Goal: Information Seeking & Learning: Learn about a topic

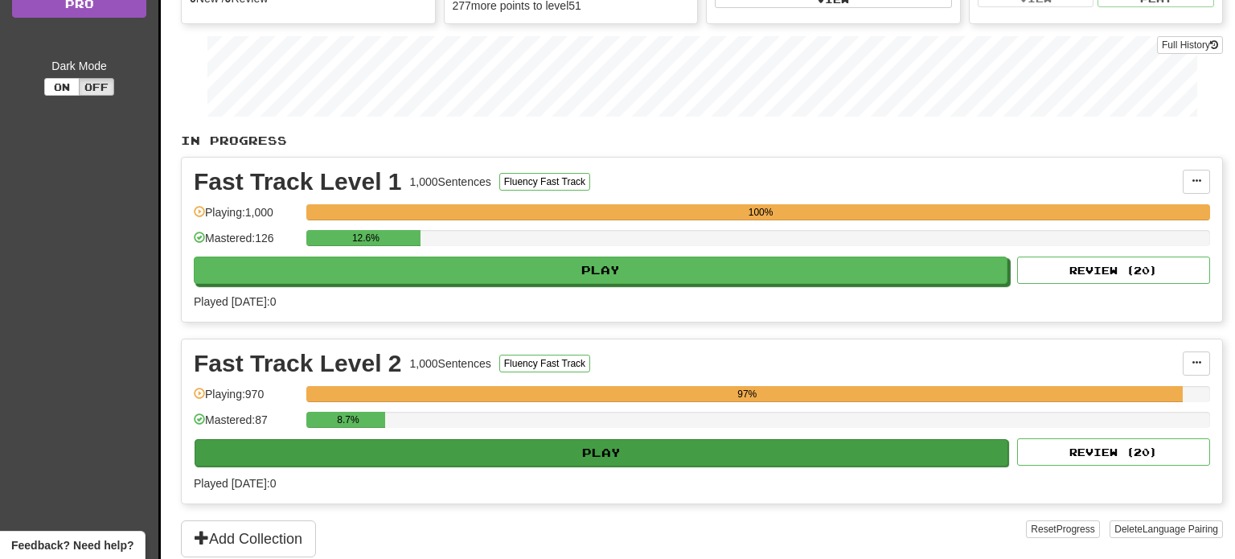
scroll to position [216, 0]
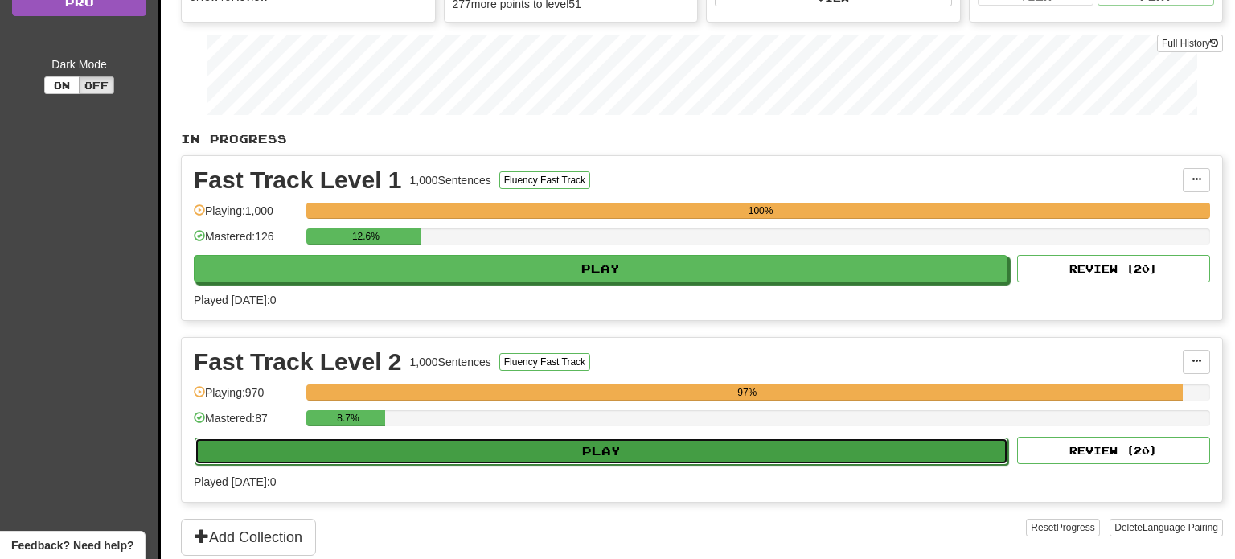
click at [777, 450] on button "Play" at bounding box center [602, 451] width 814 height 27
select select "**"
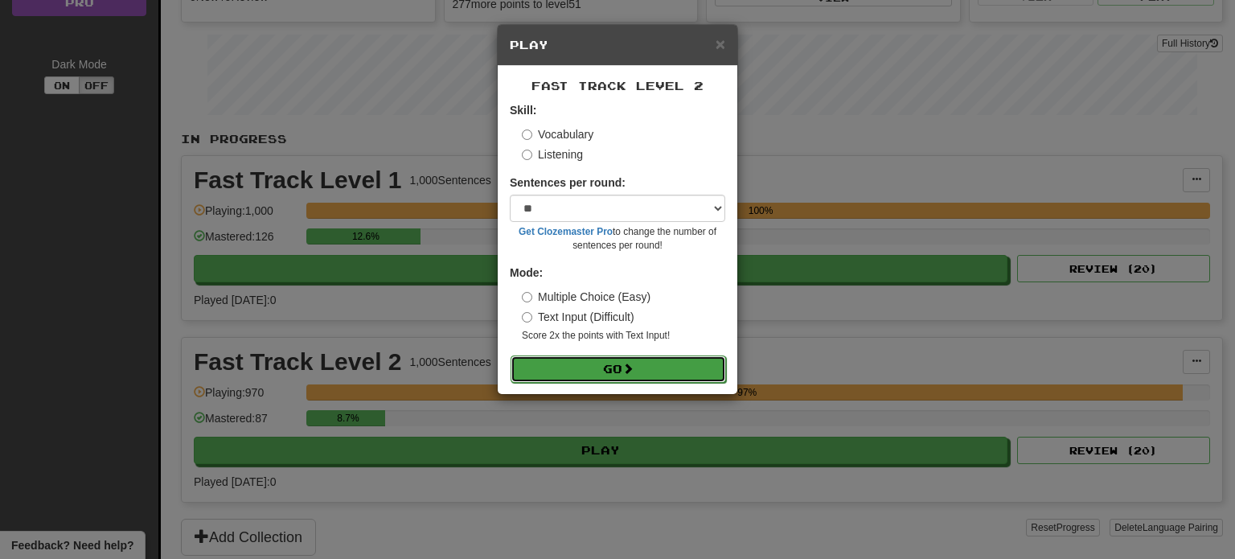
click at [618, 368] on button "Go" at bounding box center [619, 368] width 216 height 27
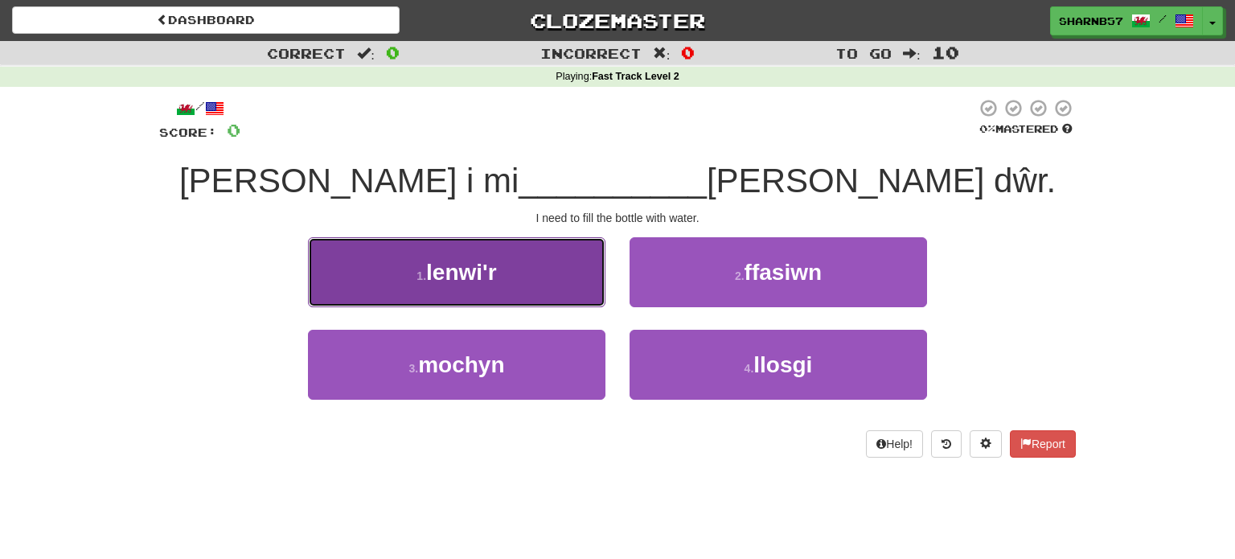
click at [577, 290] on button "1 . lenwi'r" at bounding box center [457, 272] width 298 height 70
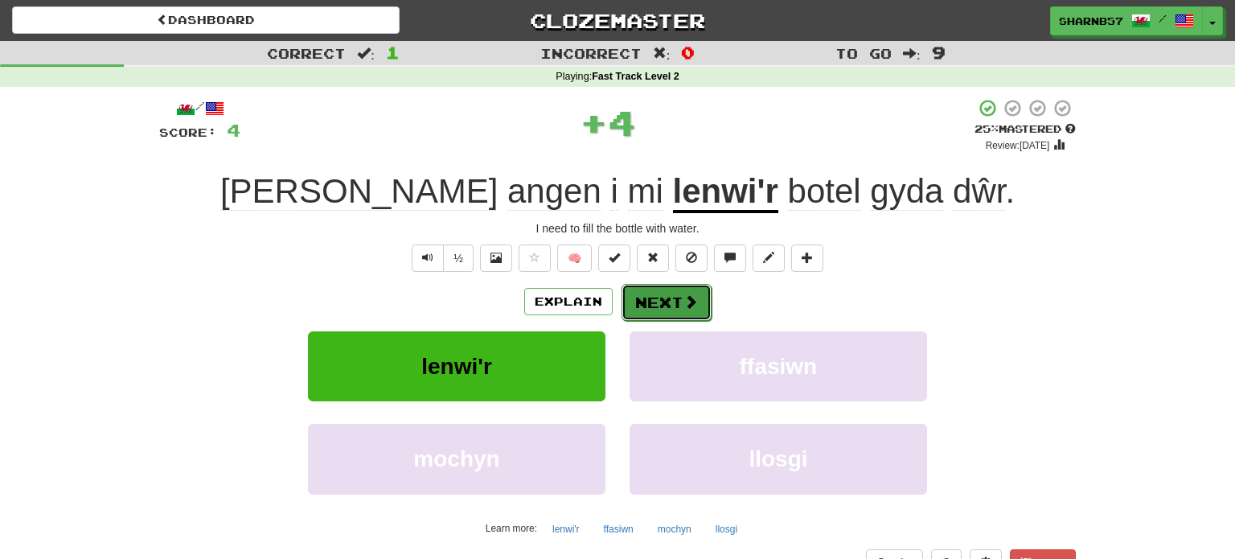
click at [655, 306] on button "Next" at bounding box center [667, 302] width 90 height 37
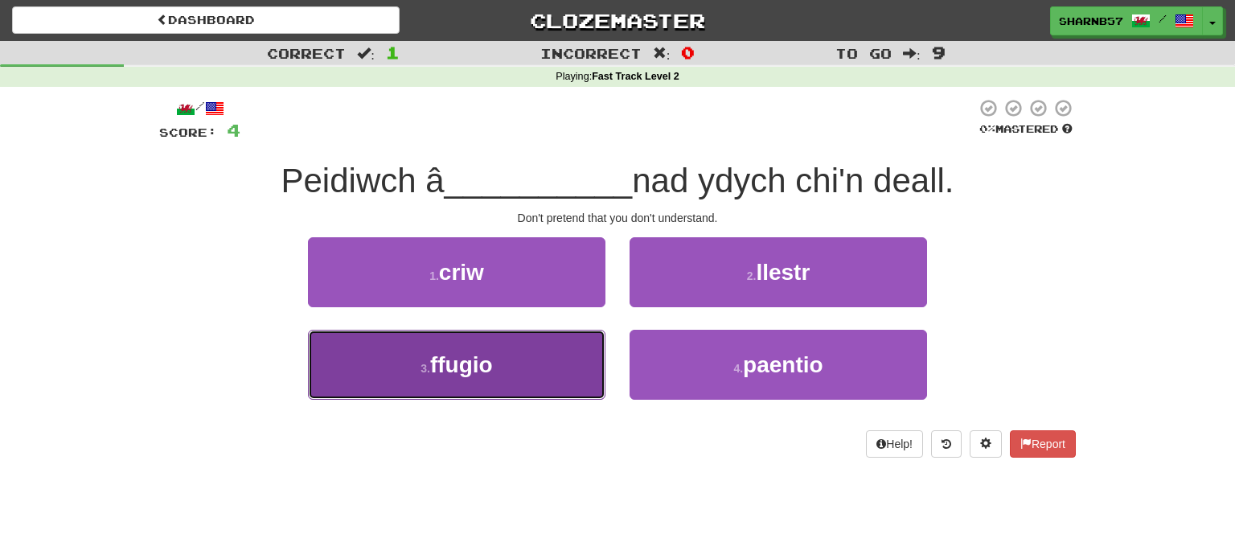
click at [573, 370] on button "3 . ffugio" at bounding box center [457, 365] width 298 height 70
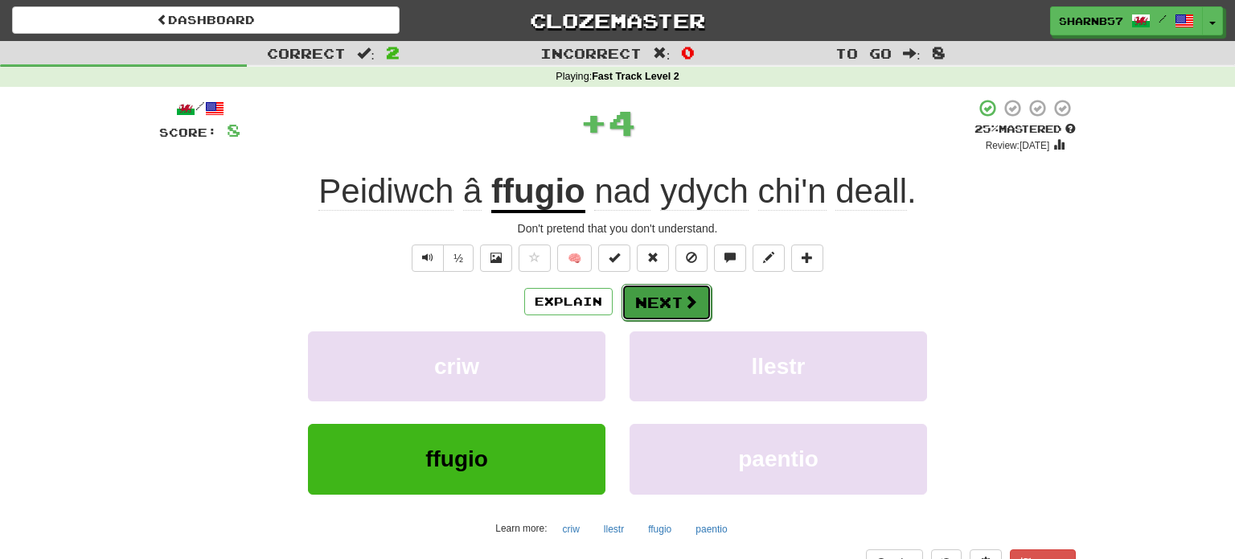
click at [656, 307] on button "Next" at bounding box center [667, 302] width 90 height 37
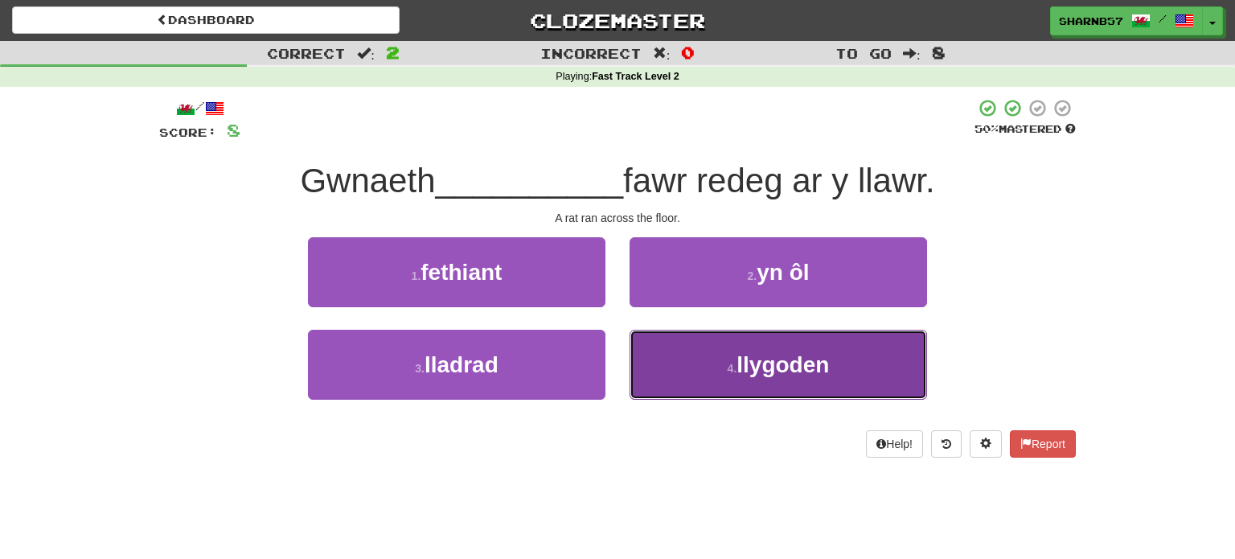
click at [693, 371] on button "4 . llygoden" at bounding box center [779, 365] width 298 height 70
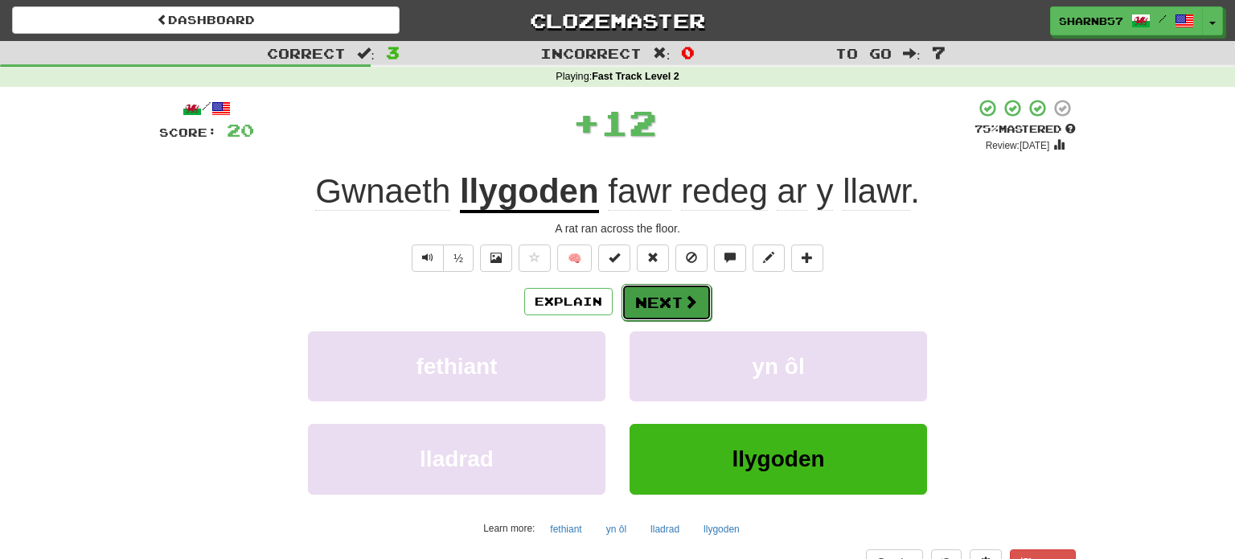
click at [660, 302] on button "Next" at bounding box center [667, 302] width 90 height 37
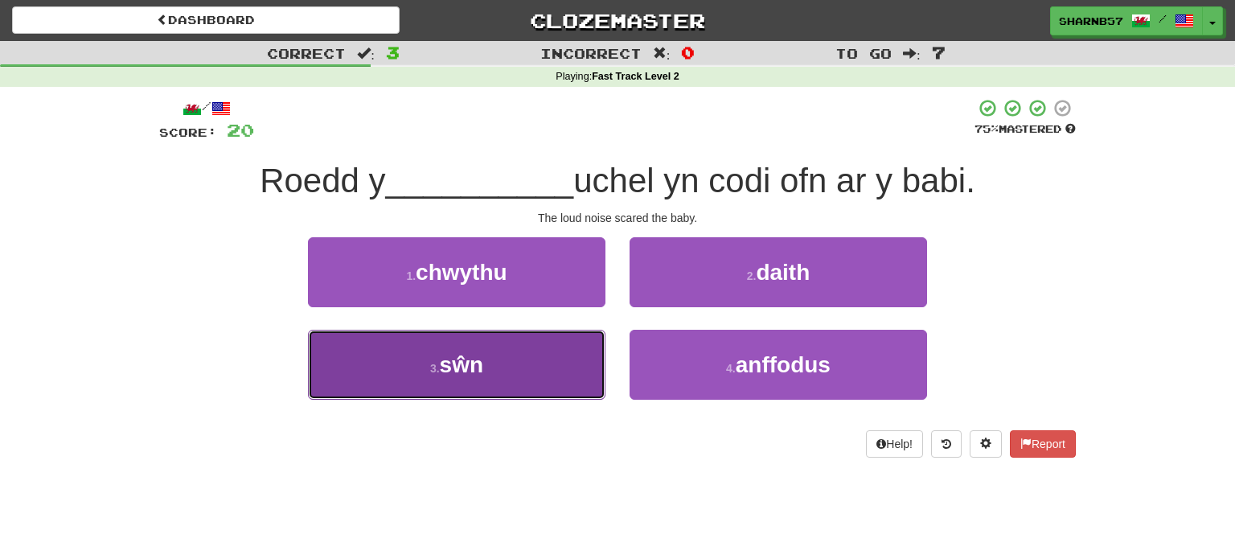
click at [546, 376] on button "3 . sŵn" at bounding box center [457, 365] width 298 height 70
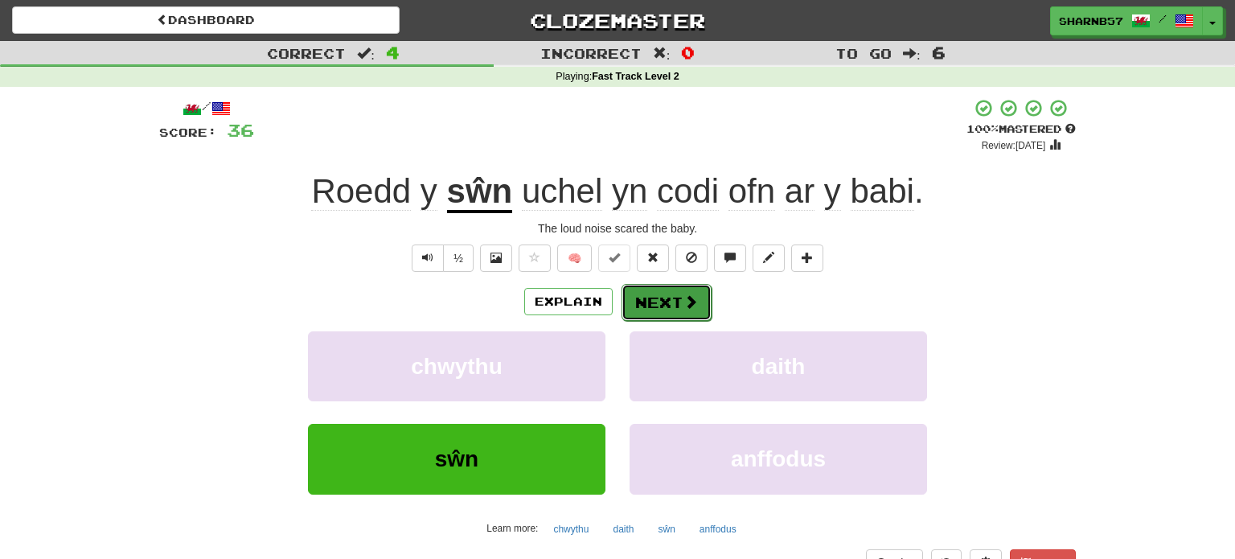
click at [666, 300] on button "Next" at bounding box center [667, 302] width 90 height 37
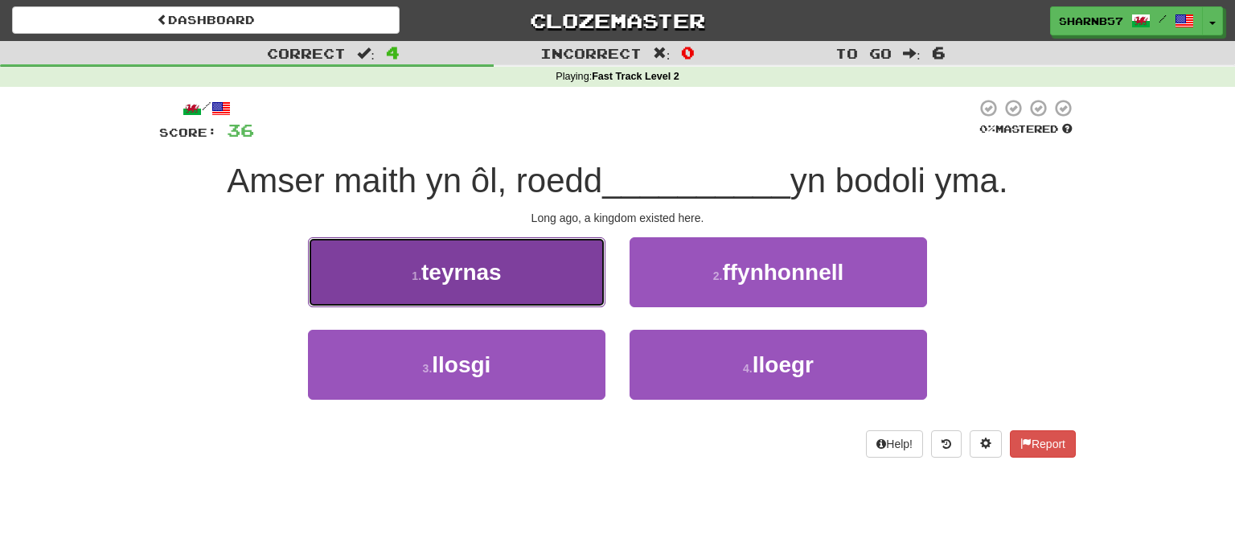
click at [551, 290] on button "1 . teyrnas" at bounding box center [457, 272] width 298 height 70
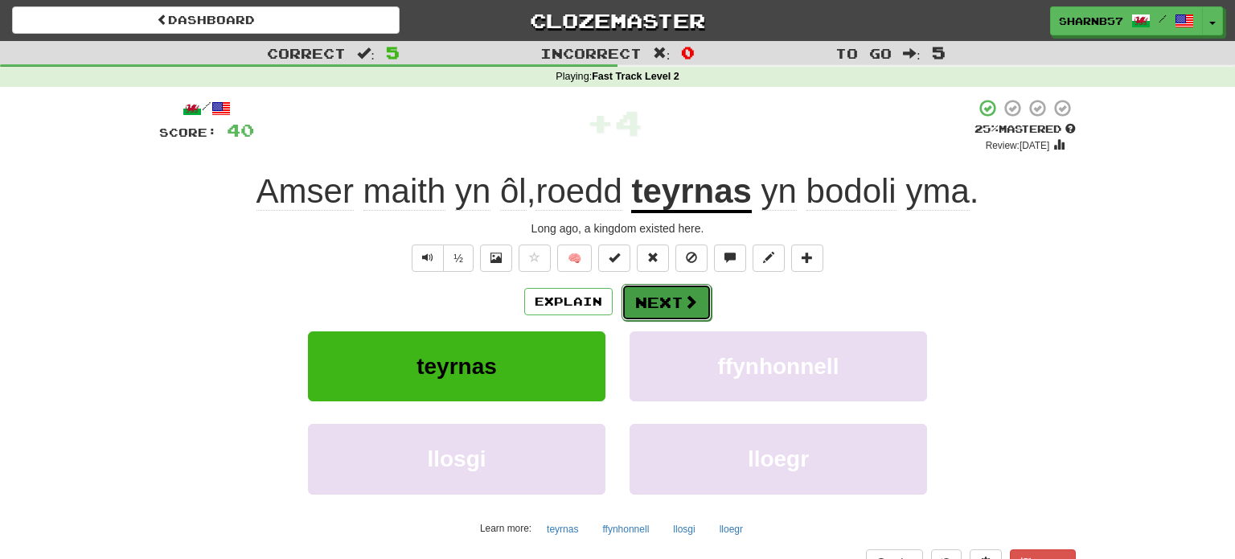
click at [664, 303] on button "Next" at bounding box center [667, 302] width 90 height 37
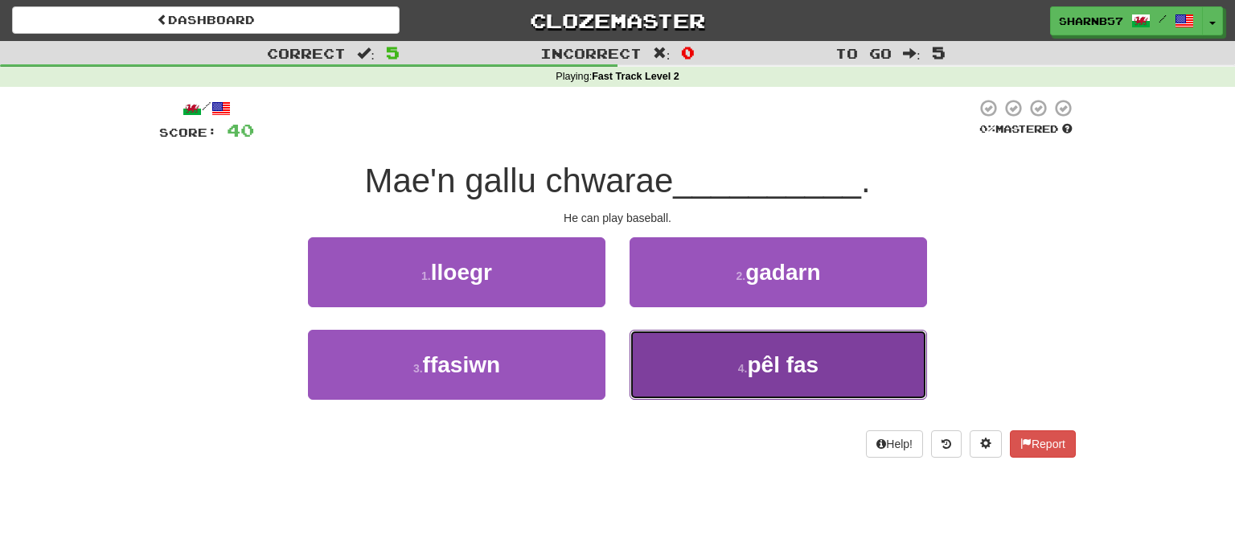
click at [673, 374] on button "4 . pêl fas" at bounding box center [779, 365] width 298 height 70
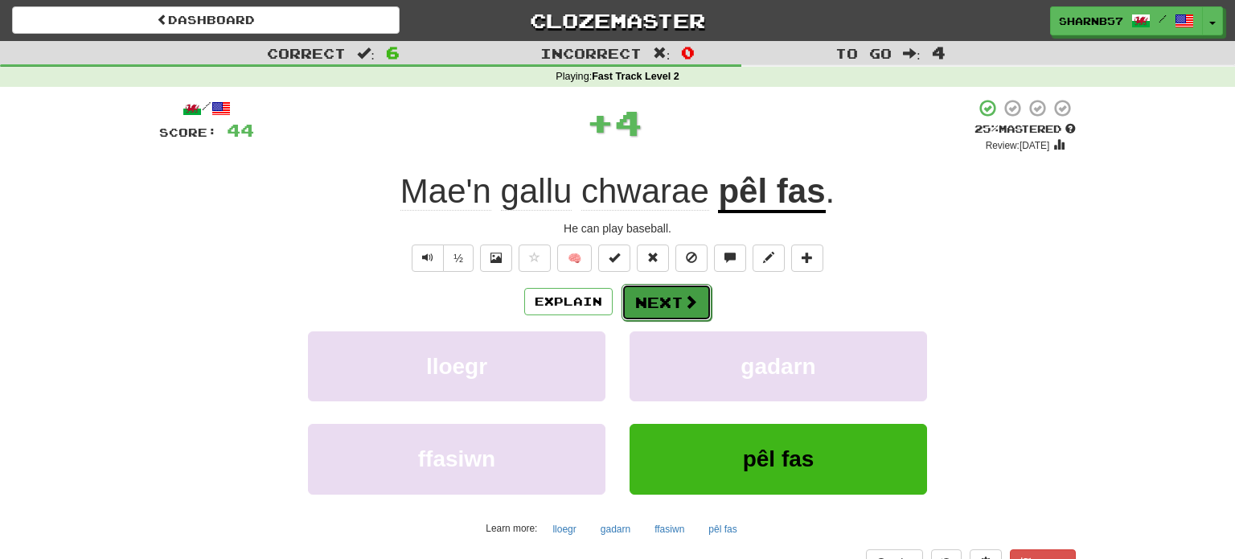
click at [656, 306] on button "Next" at bounding box center [667, 302] width 90 height 37
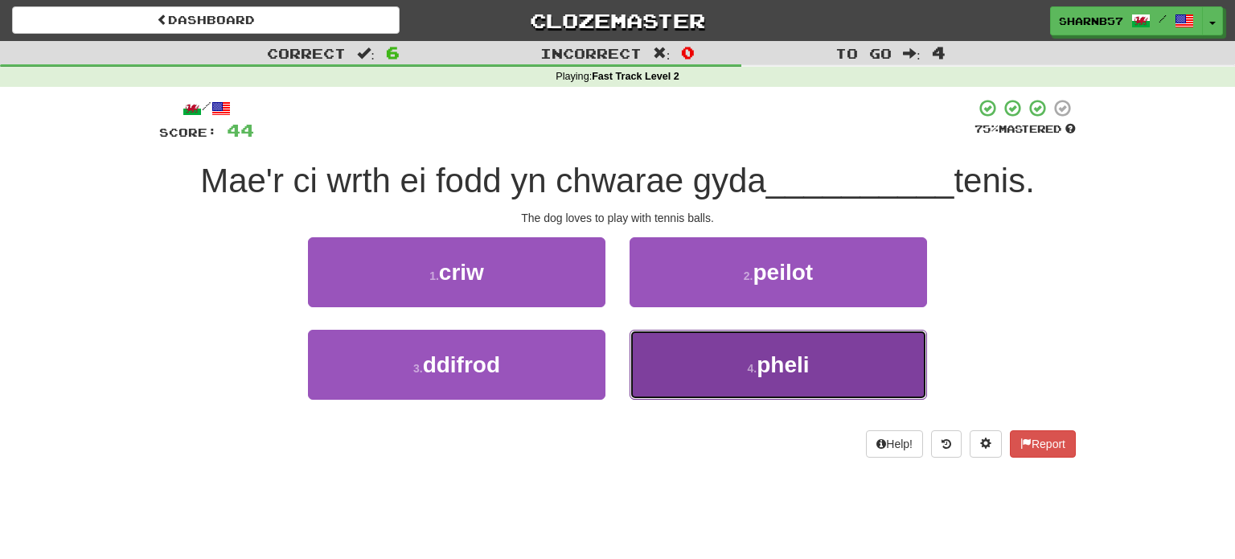
click at [676, 372] on button "4 . pheli" at bounding box center [779, 365] width 298 height 70
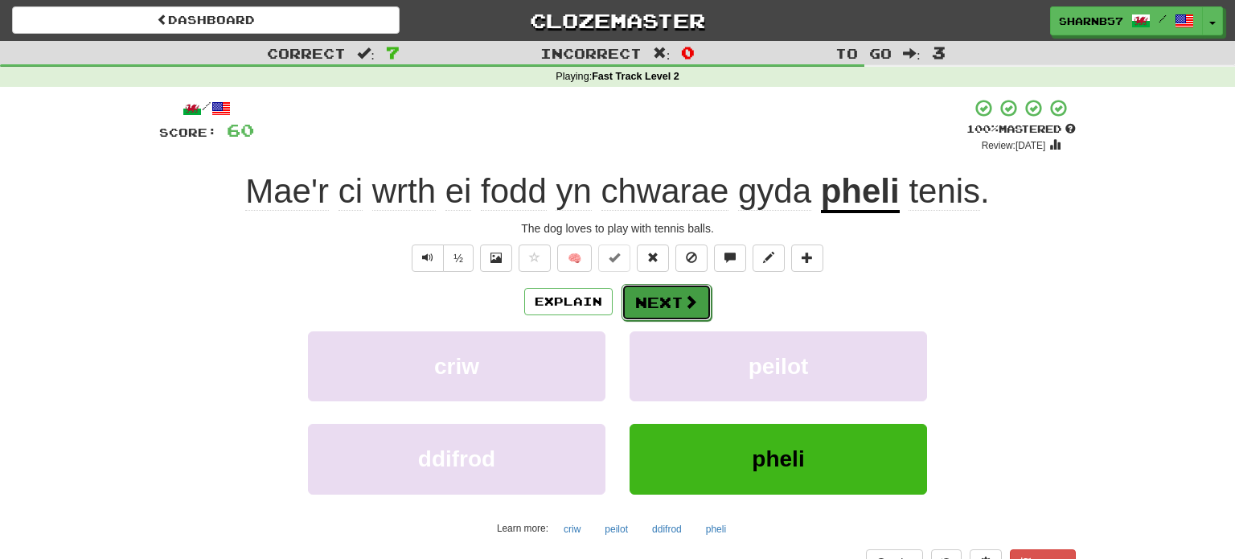
click at [667, 305] on button "Next" at bounding box center [667, 302] width 90 height 37
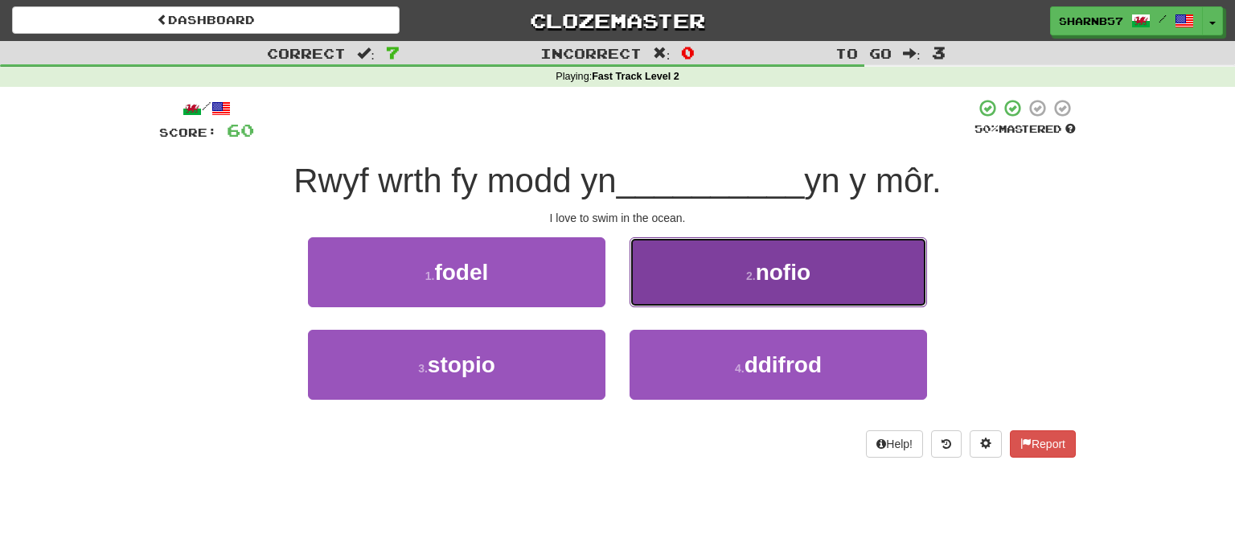
click at [692, 279] on button "2 . nofio" at bounding box center [779, 272] width 298 height 70
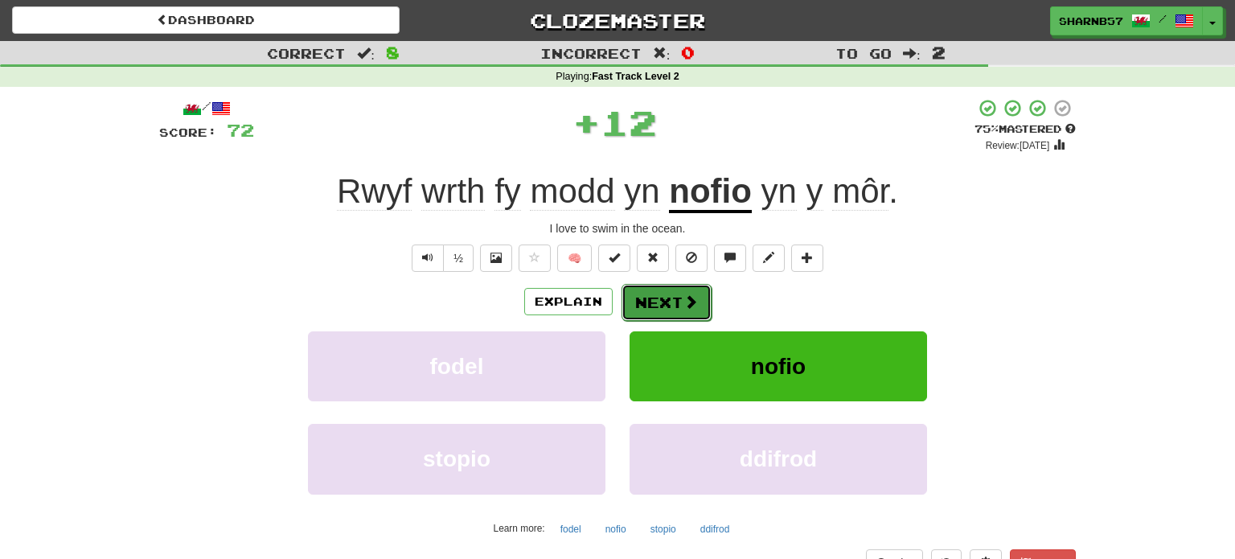
click at [661, 307] on button "Next" at bounding box center [667, 302] width 90 height 37
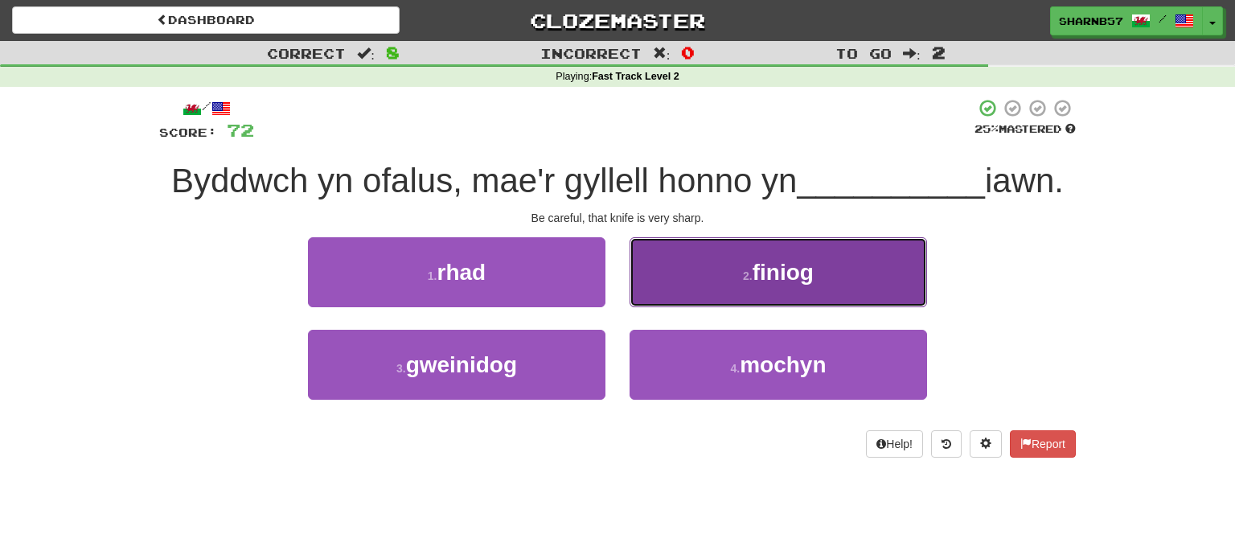
click at [700, 299] on button "2 . finiog" at bounding box center [779, 272] width 298 height 70
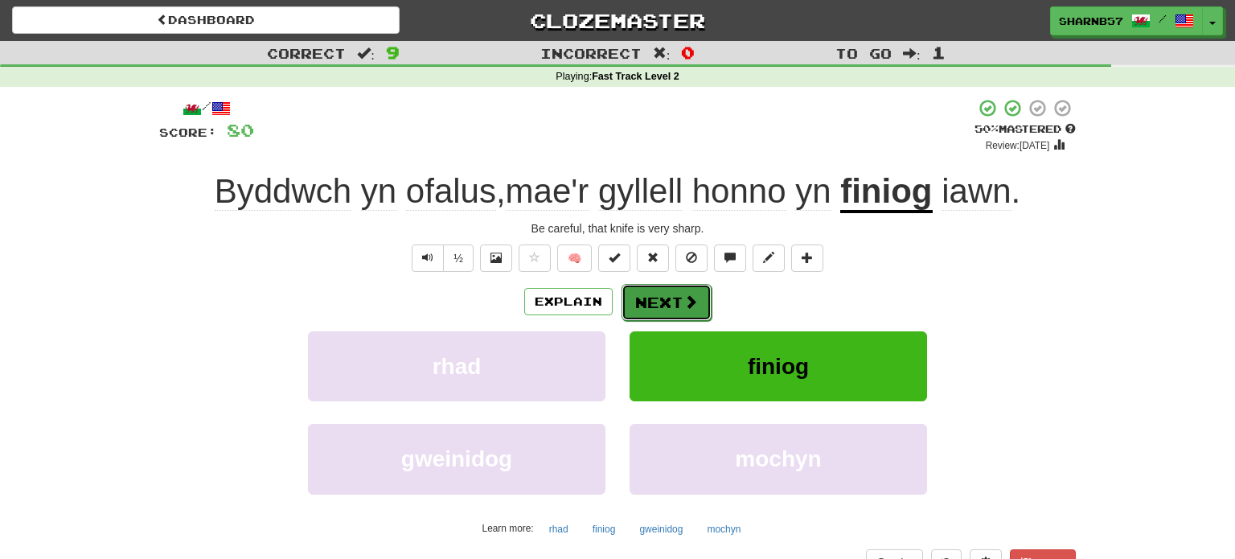
click at [679, 308] on button "Next" at bounding box center [667, 302] width 90 height 37
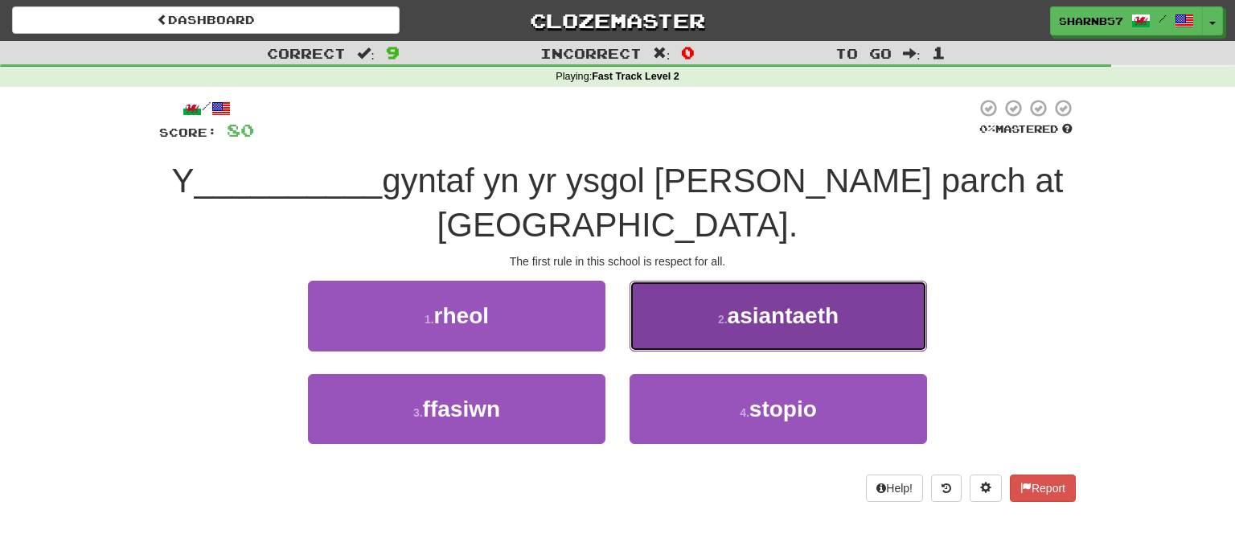
click at [671, 328] on button "2 . asiantaeth" at bounding box center [779, 316] width 298 height 70
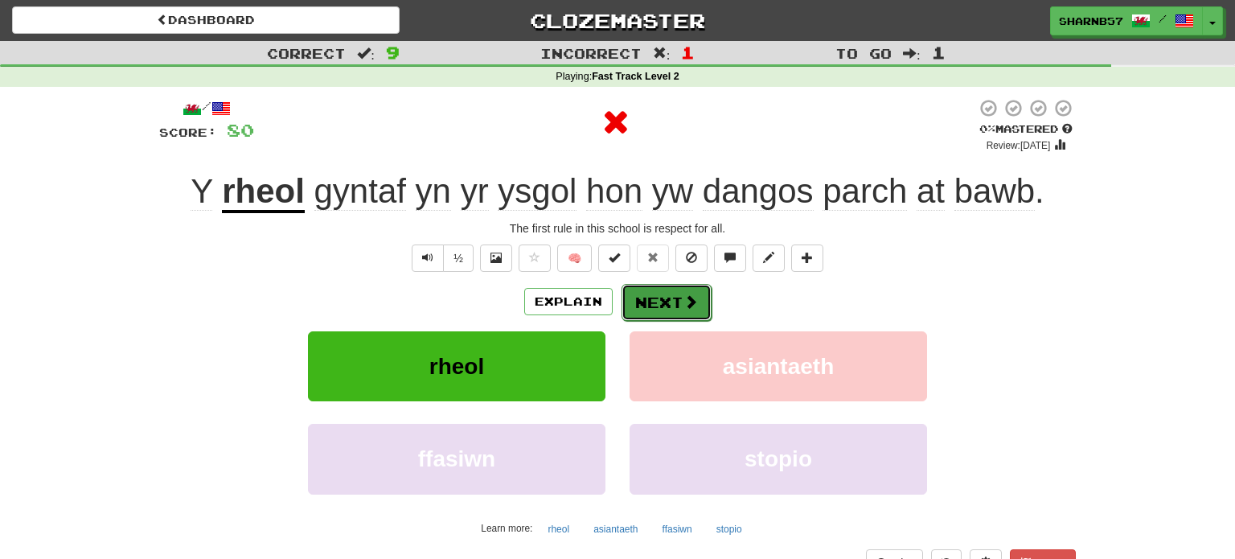
click at [641, 305] on button "Next" at bounding box center [667, 302] width 90 height 37
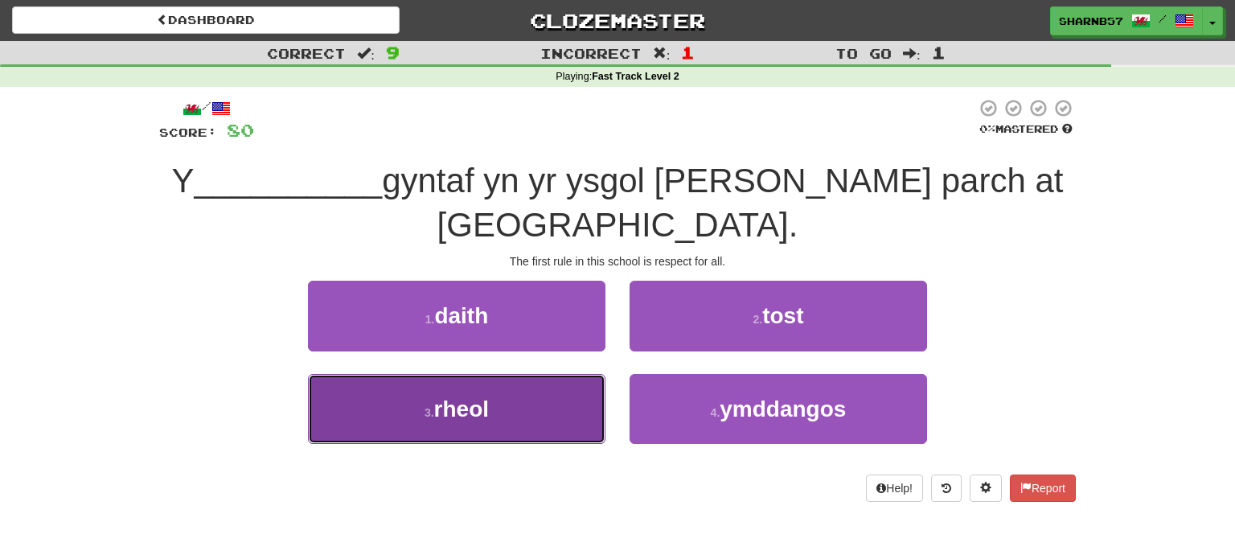
click at [543, 416] on button "3 . rheol" at bounding box center [457, 409] width 298 height 70
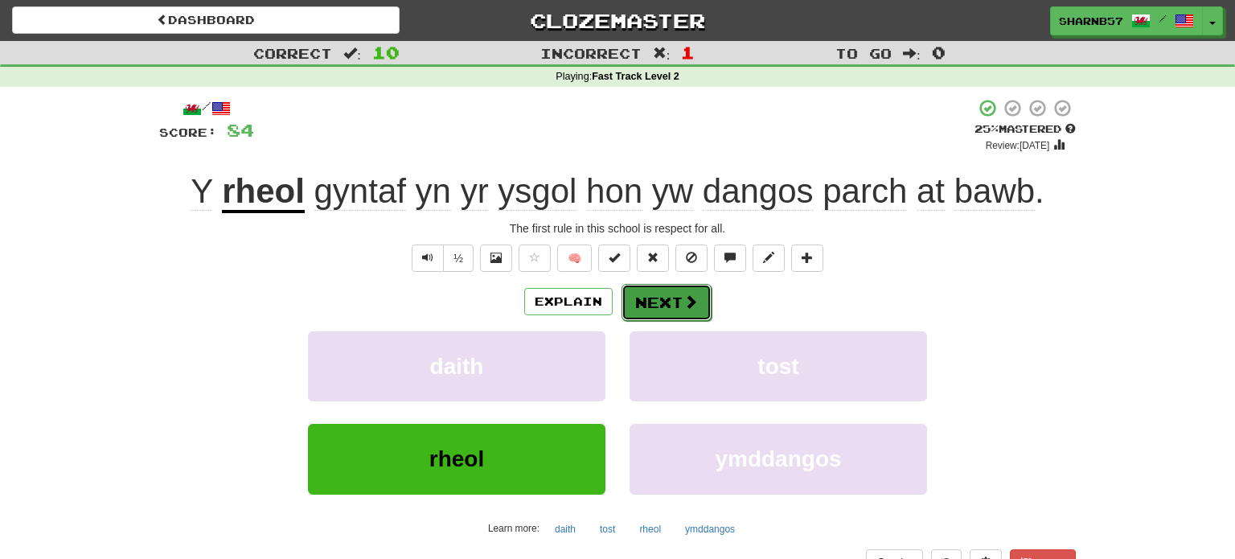
click at [666, 311] on button "Next" at bounding box center [667, 302] width 90 height 37
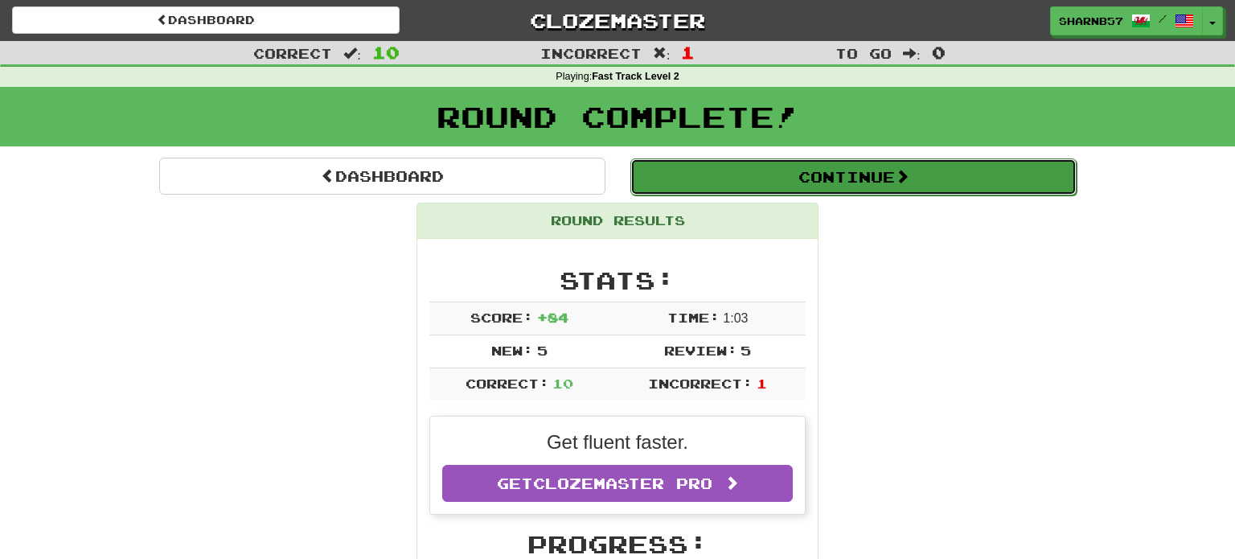
click at [786, 176] on button "Continue" at bounding box center [854, 176] width 446 height 37
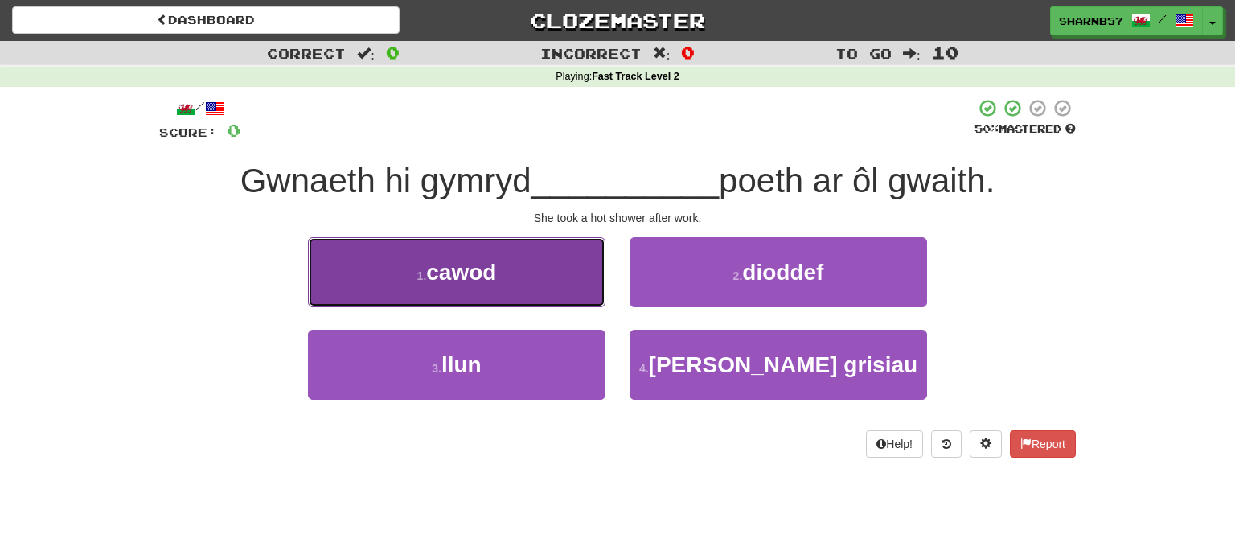
click at [548, 286] on button "1 . cawod" at bounding box center [457, 272] width 298 height 70
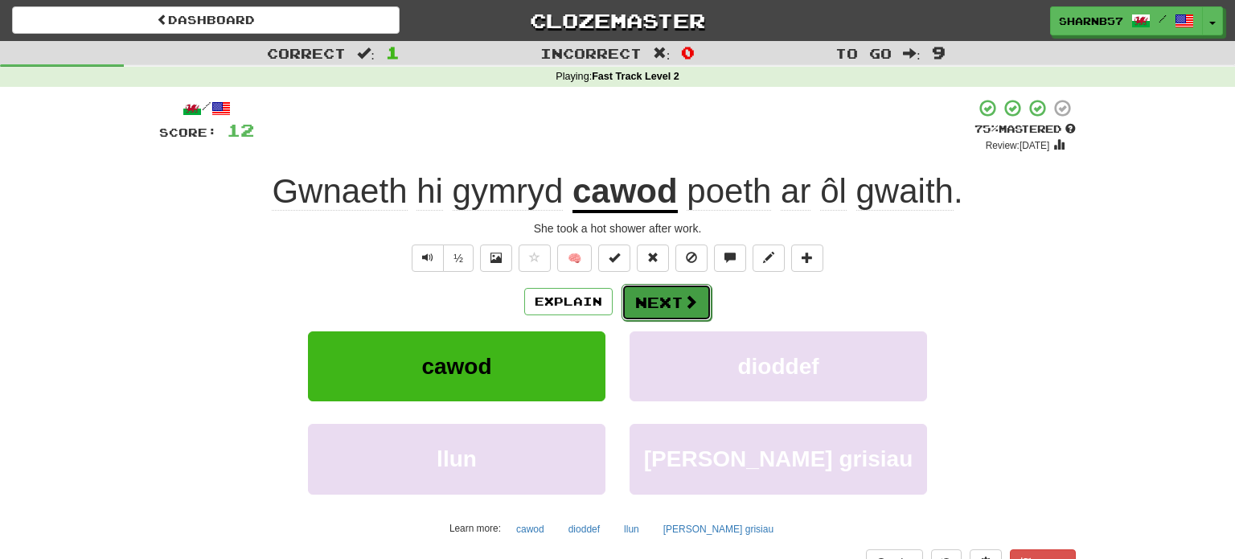
click at [659, 306] on button "Next" at bounding box center [667, 302] width 90 height 37
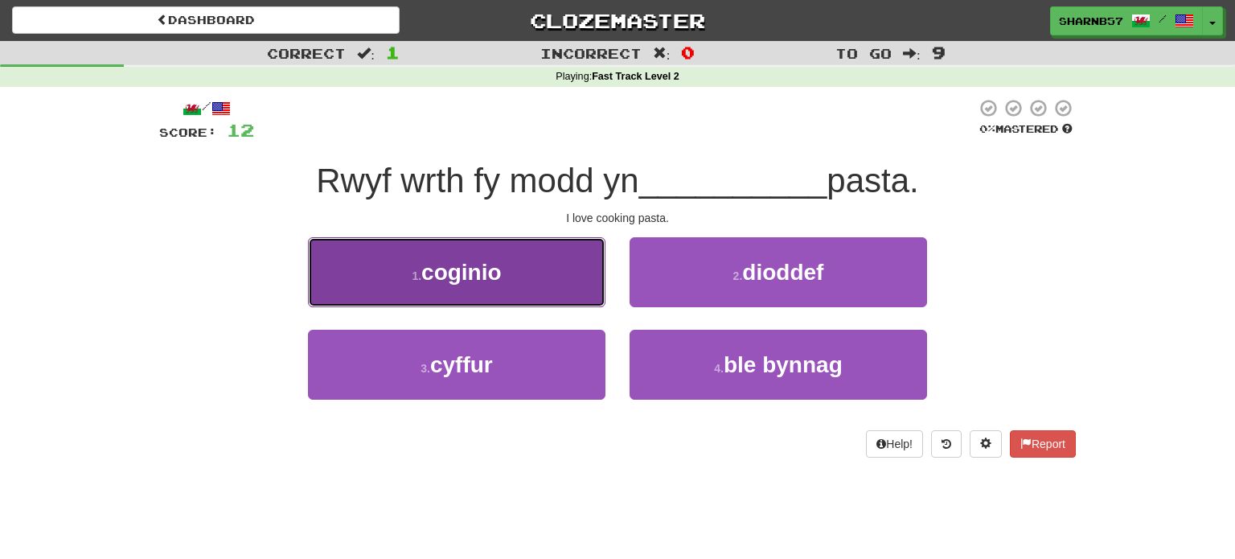
click at [556, 281] on button "1 . coginio" at bounding box center [457, 272] width 298 height 70
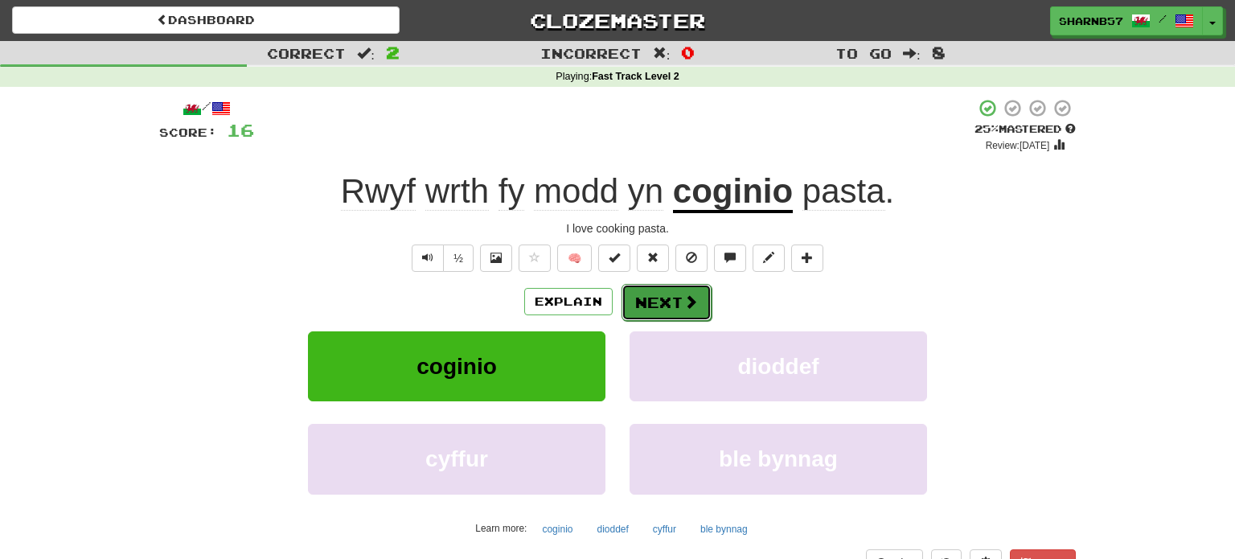
click at [651, 307] on button "Next" at bounding box center [667, 302] width 90 height 37
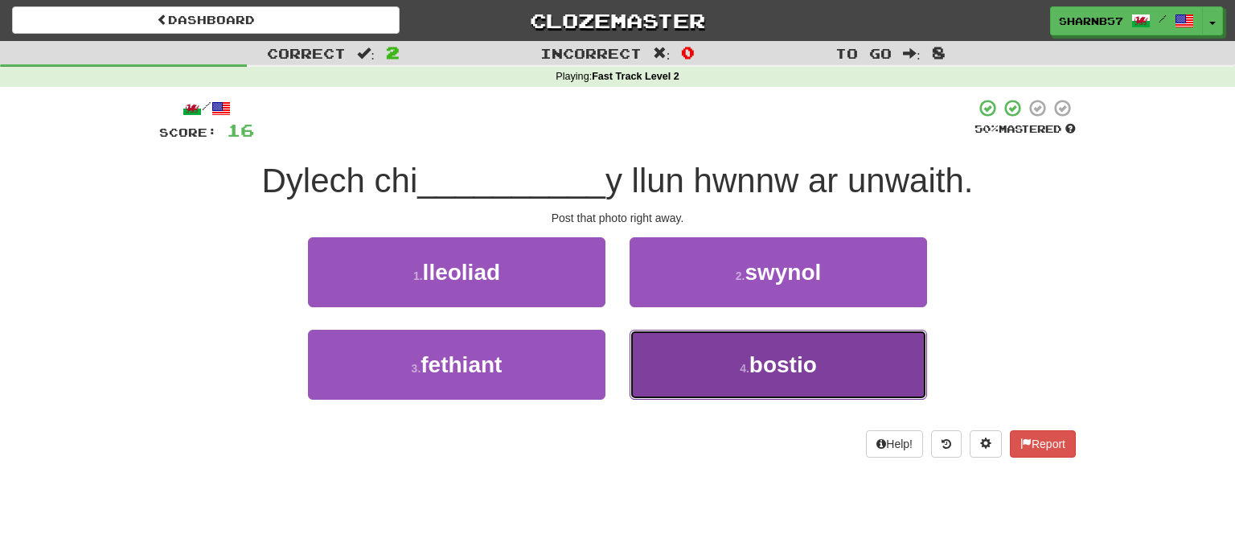
click at [683, 368] on button "4 . bostio" at bounding box center [779, 365] width 298 height 70
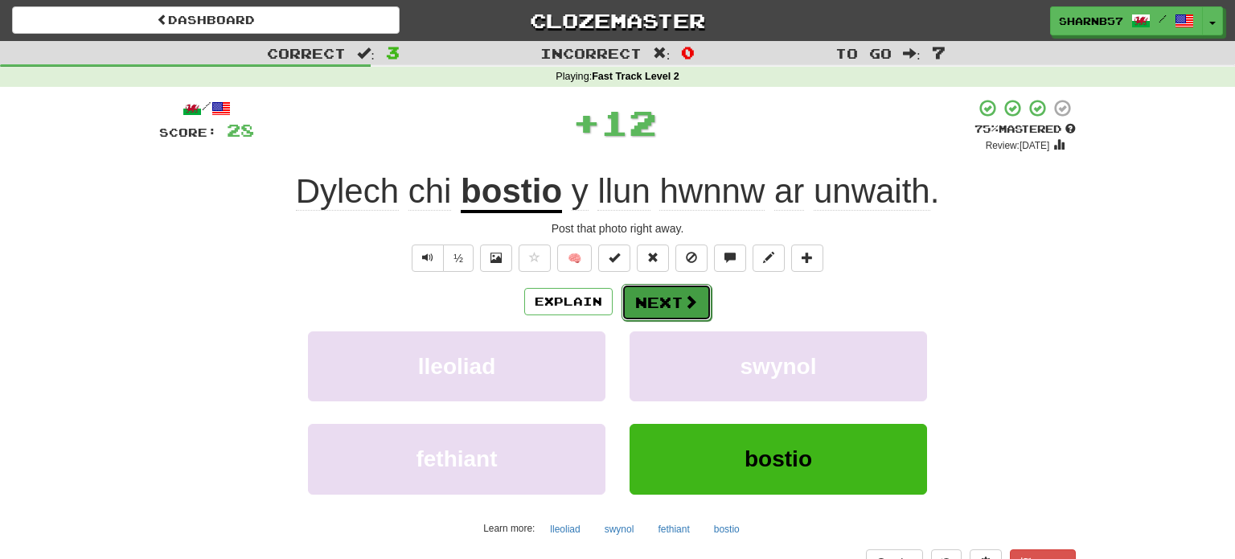
click at [647, 307] on button "Next" at bounding box center [667, 302] width 90 height 37
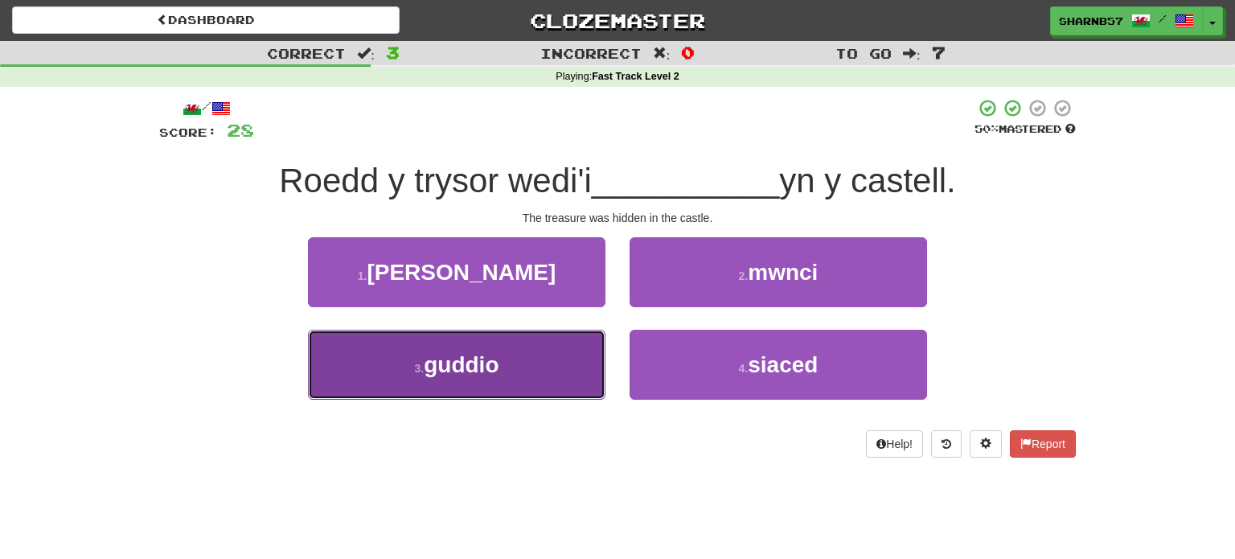
click at [543, 371] on button "3 . guddio" at bounding box center [457, 365] width 298 height 70
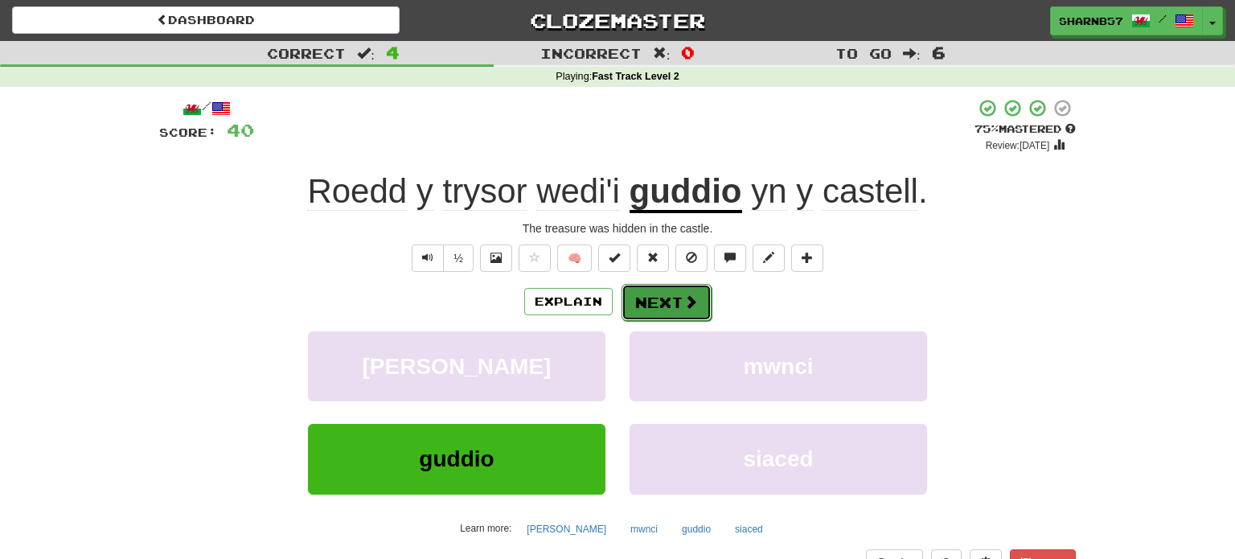
click at [669, 311] on button "Next" at bounding box center [667, 302] width 90 height 37
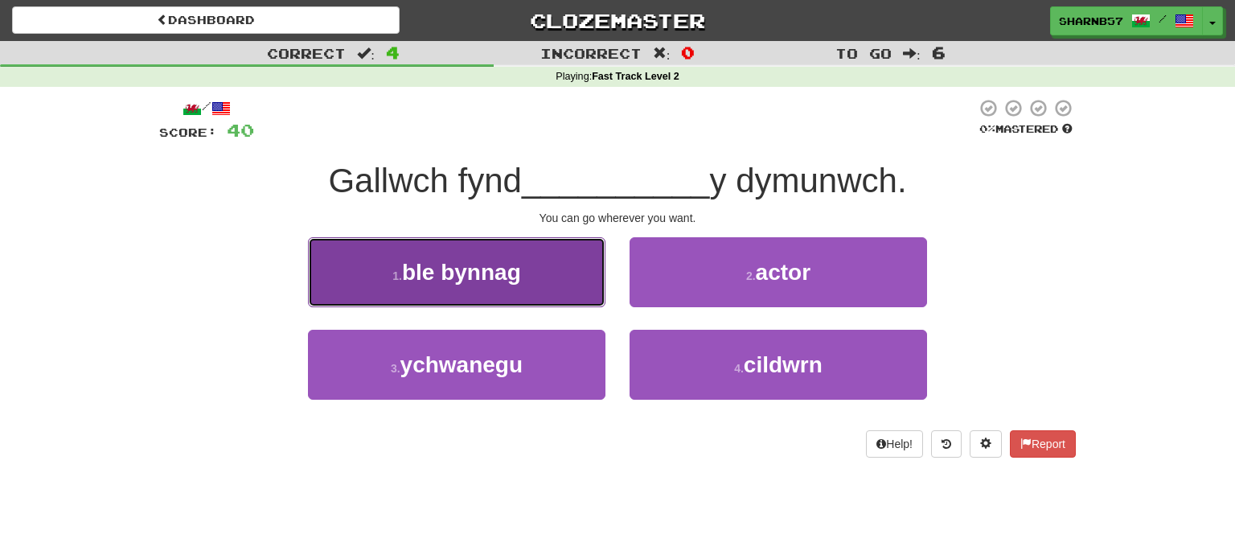
click at [538, 301] on button "1 . ble bynnag" at bounding box center [457, 272] width 298 height 70
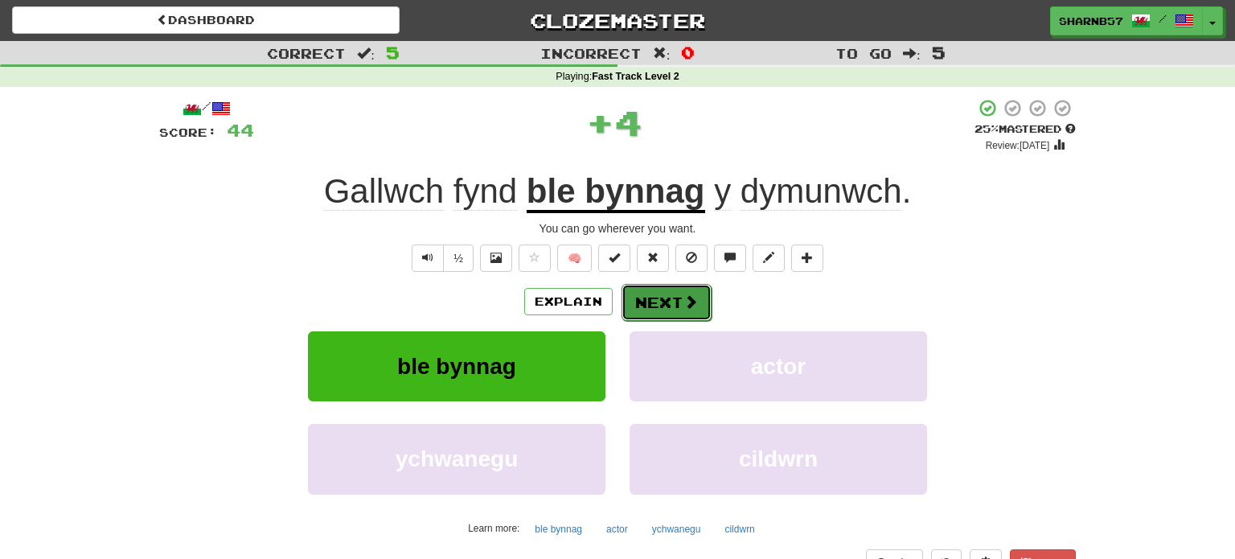
click at [651, 312] on button "Next" at bounding box center [667, 302] width 90 height 37
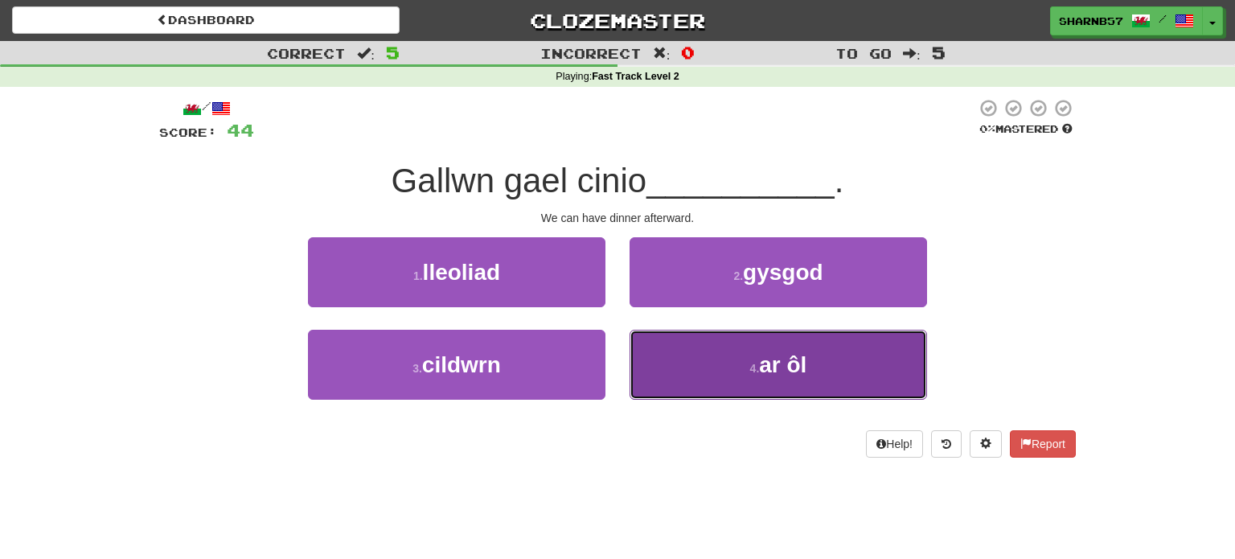
click at [700, 369] on button "4 . ar ôl" at bounding box center [779, 365] width 298 height 70
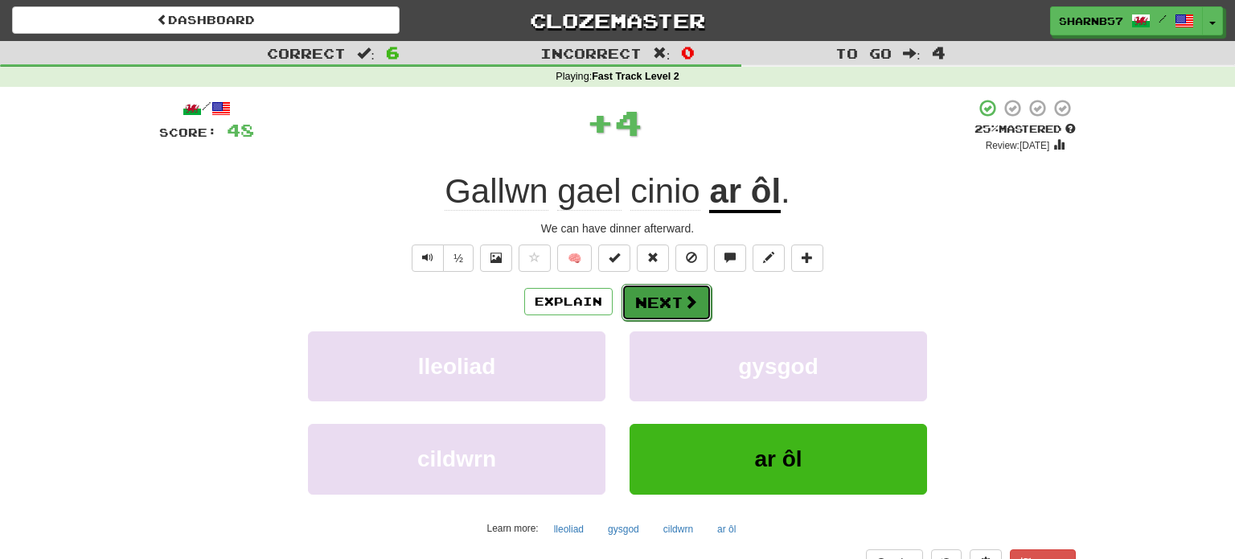
click at [648, 307] on button "Next" at bounding box center [667, 302] width 90 height 37
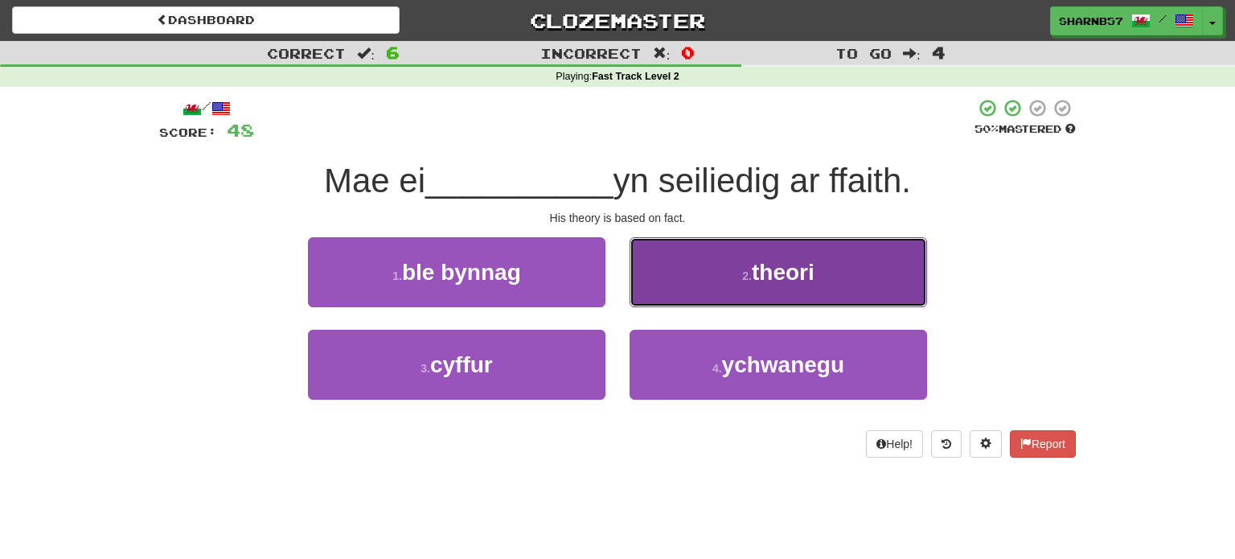
click at [678, 292] on button "2 . theori" at bounding box center [779, 272] width 298 height 70
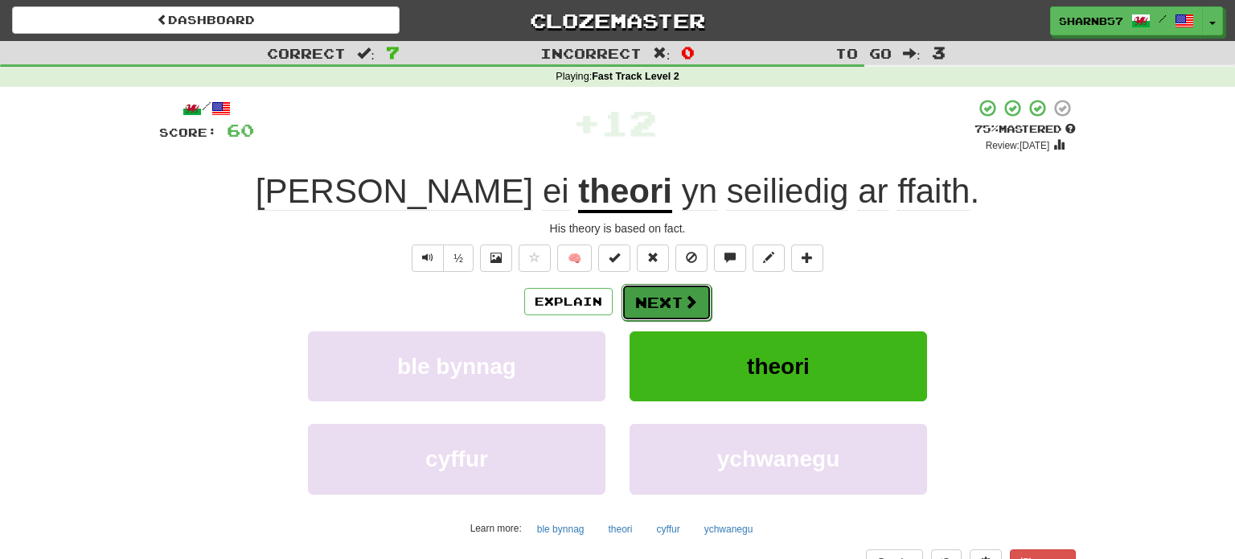
click at [663, 310] on button "Next" at bounding box center [667, 302] width 90 height 37
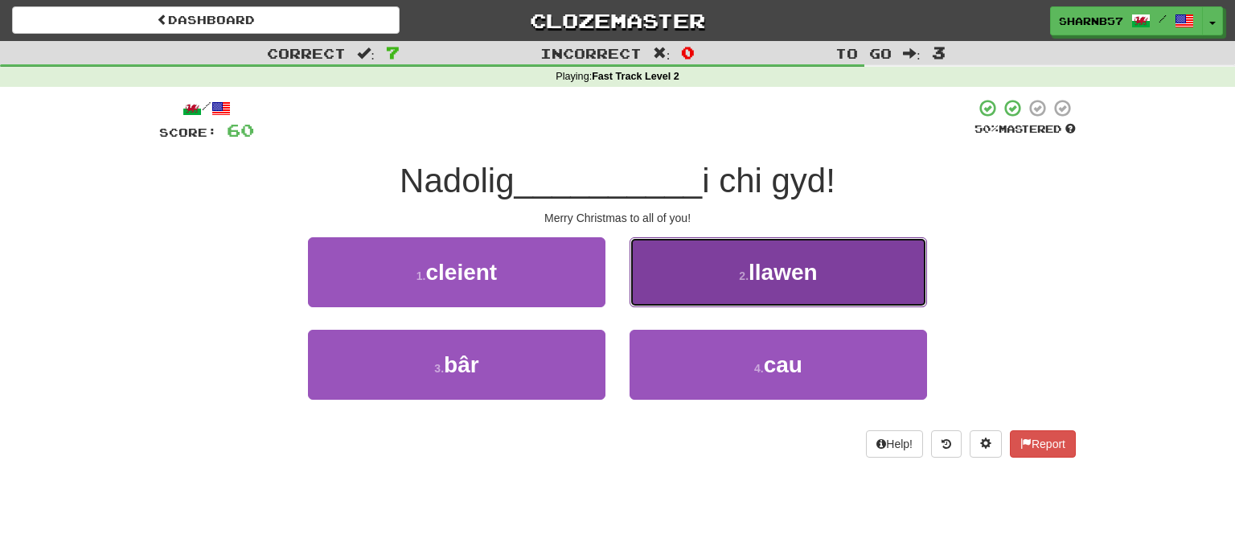
click at [686, 306] on button "2 . llawen" at bounding box center [779, 272] width 298 height 70
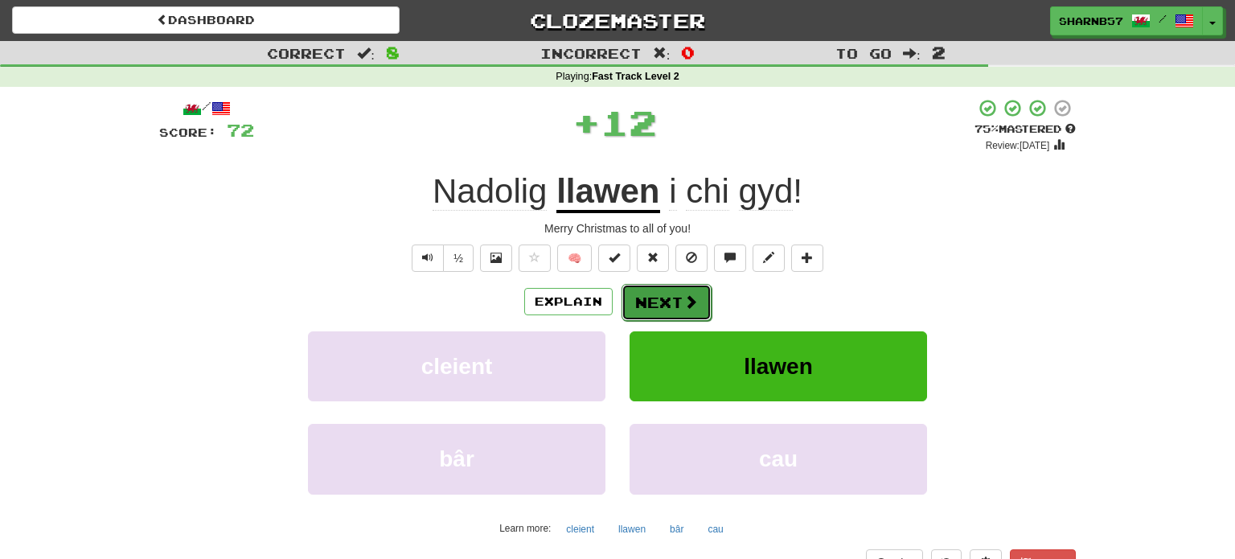
click at [671, 310] on button "Next" at bounding box center [667, 302] width 90 height 37
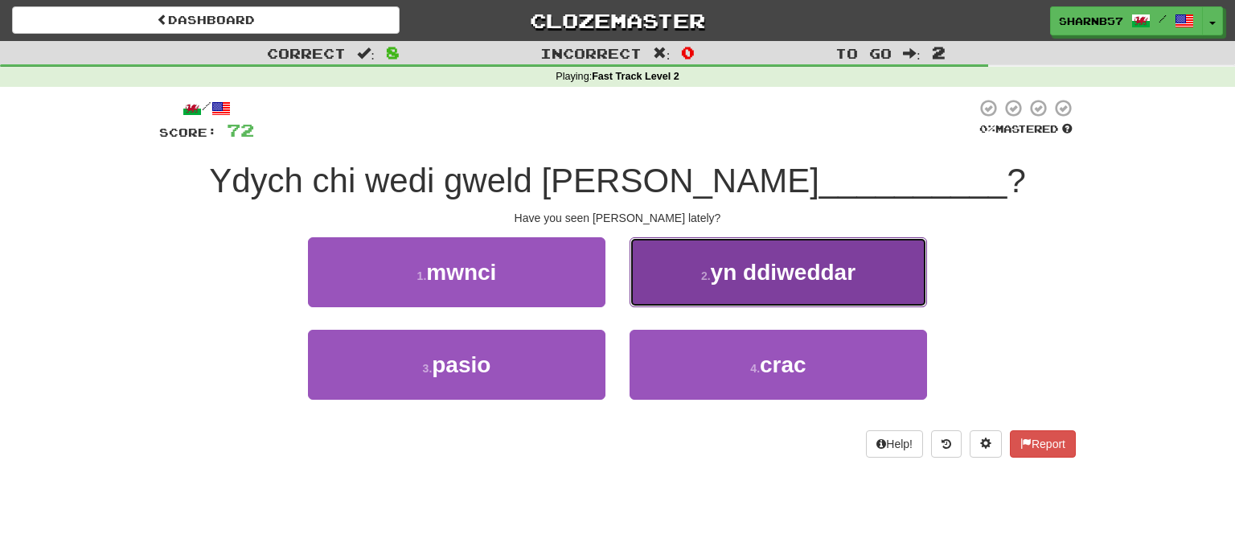
click at [690, 295] on button "2 . yn ddiweddar" at bounding box center [779, 272] width 298 height 70
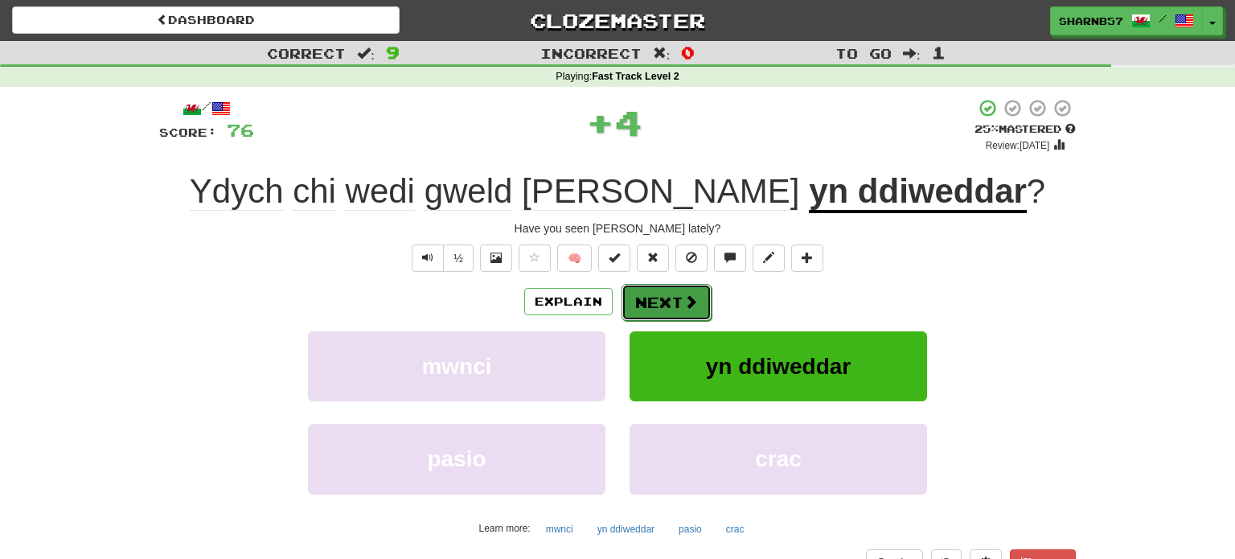
click at [671, 306] on button "Next" at bounding box center [667, 302] width 90 height 37
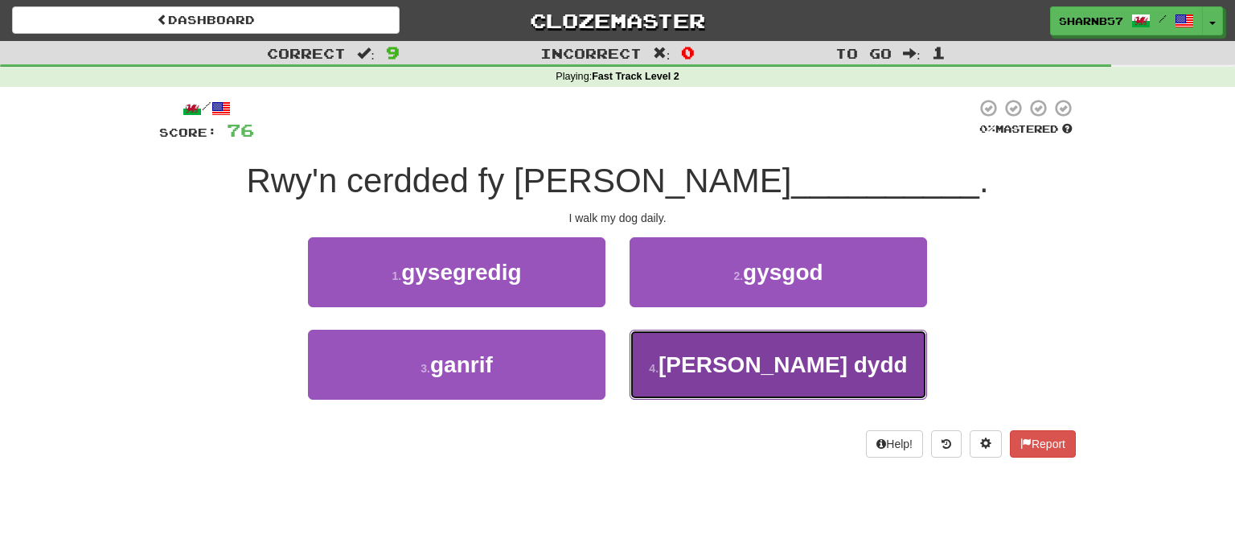
click at [676, 373] on button "4 . bob dydd" at bounding box center [779, 365] width 298 height 70
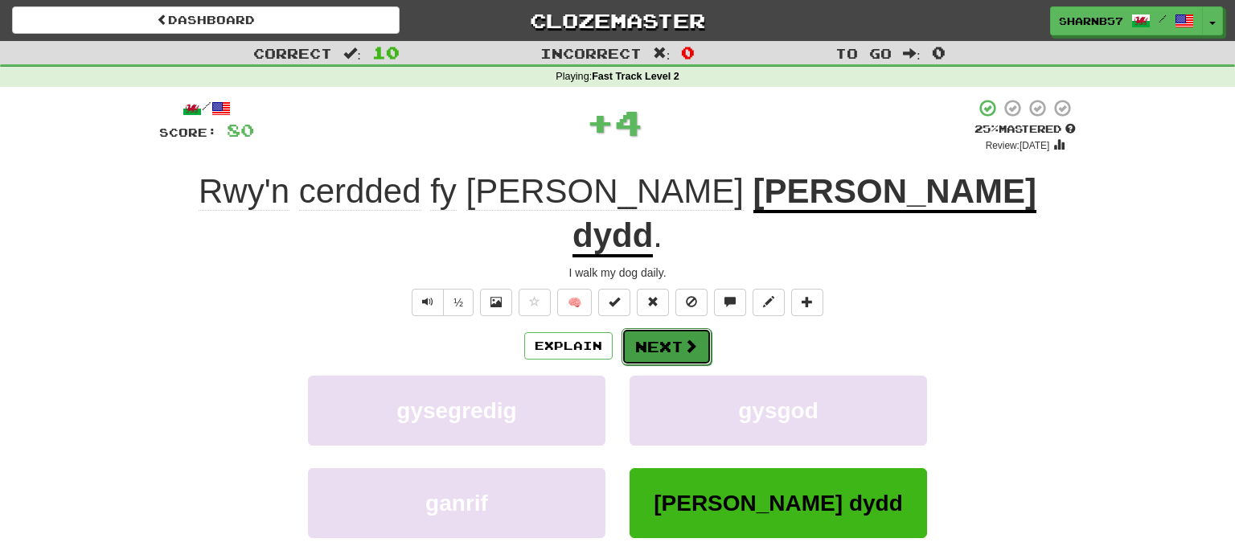
click at [660, 328] on button "Next" at bounding box center [667, 346] width 90 height 37
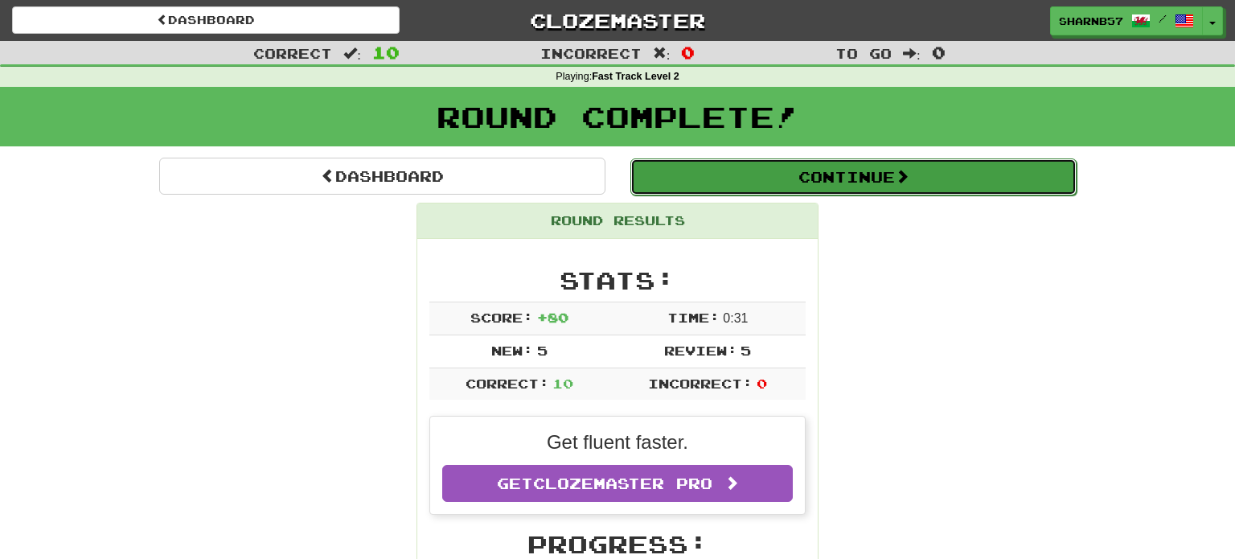
click at [805, 189] on button "Continue" at bounding box center [854, 176] width 446 height 37
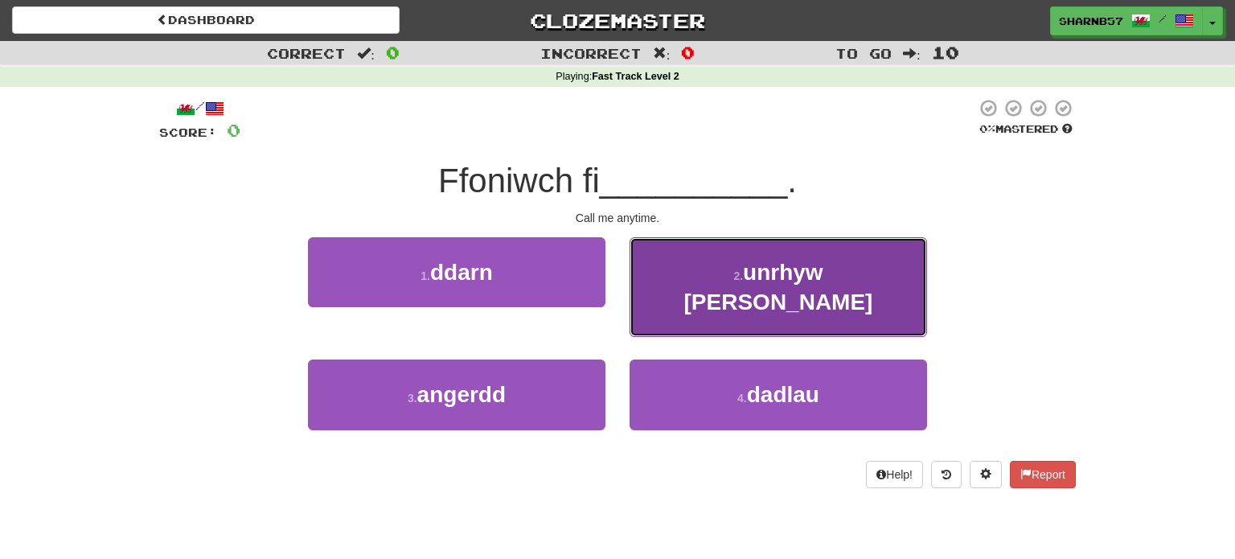
click at [733, 273] on small "2 ." at bounding box center [738, 275] width 10 height 13
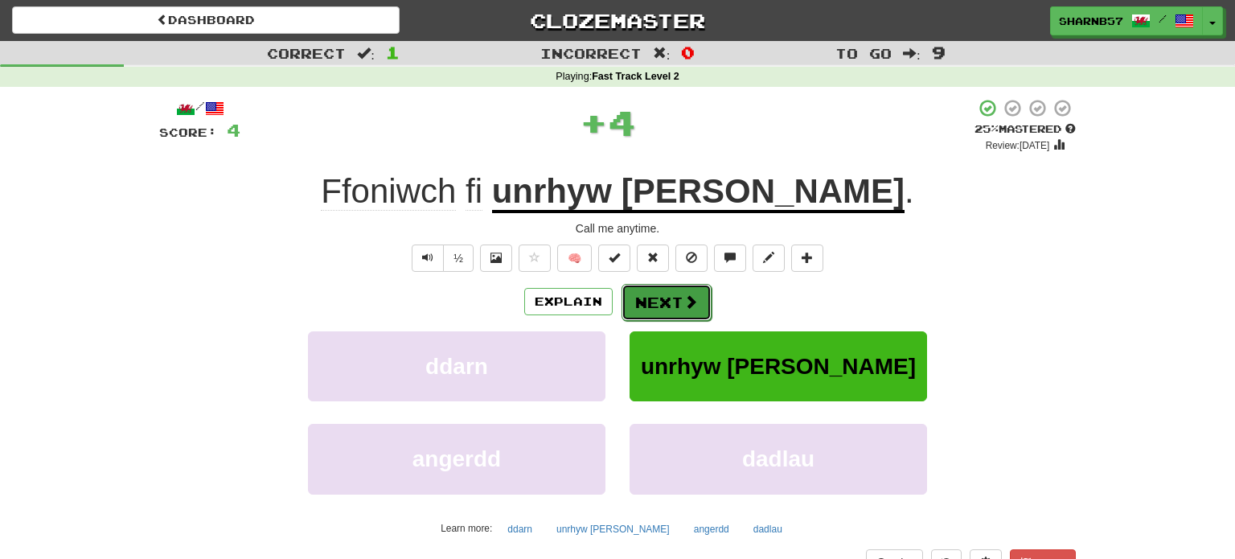
click at [666, 301] on button "Next" at bounding box center [667, 302] width 90 height 37
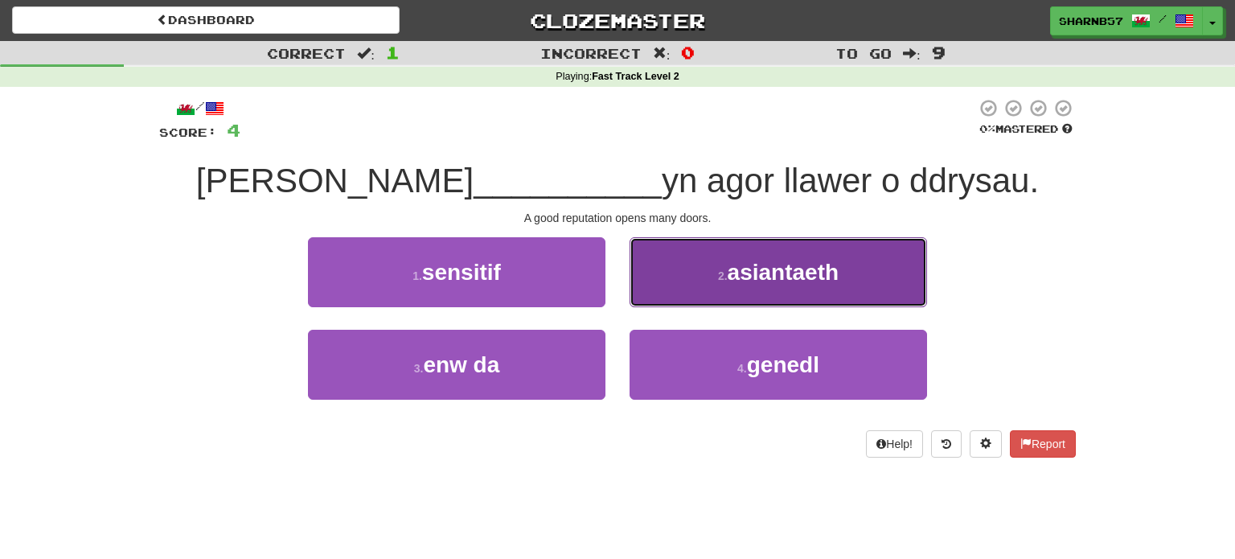
click at [719, 277] on small "2 ." at bounding box center [723, 275] width 10 height 13
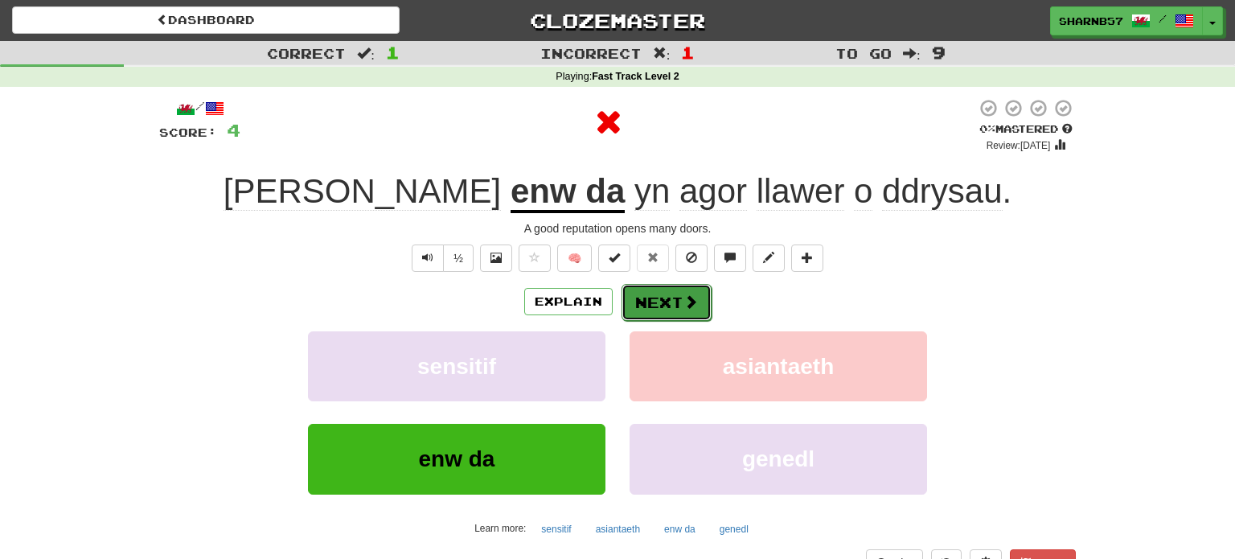
click at [668, 299] on button "Next" at bounding box center [667, 302] width 90 height 37
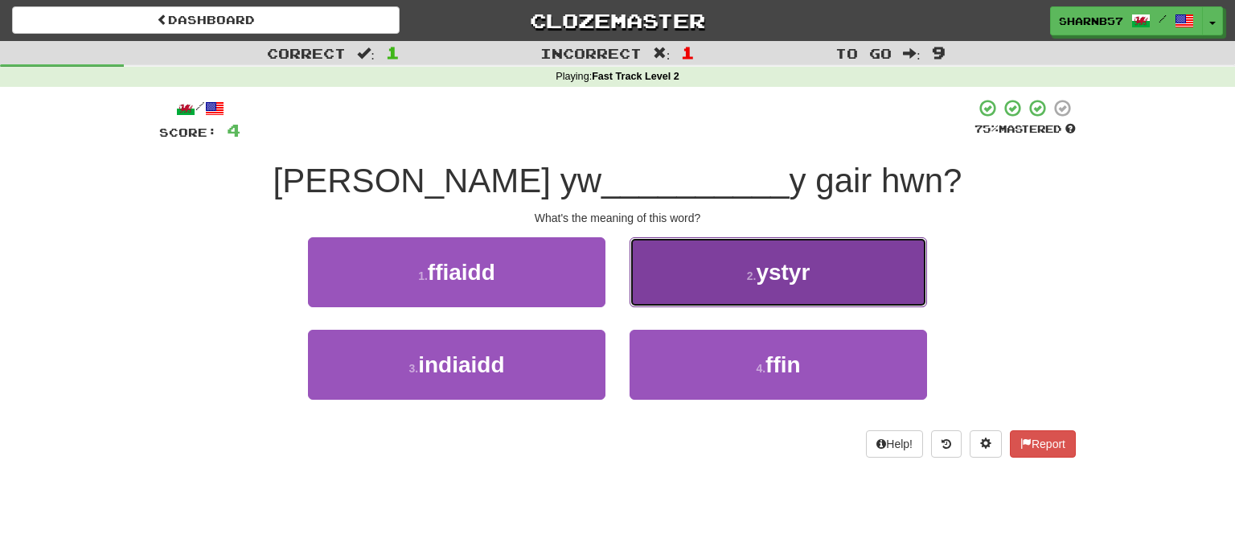
click at [719, 279] on button "2 . ystyr" at bounding box center [779, 272] width 298 height 70
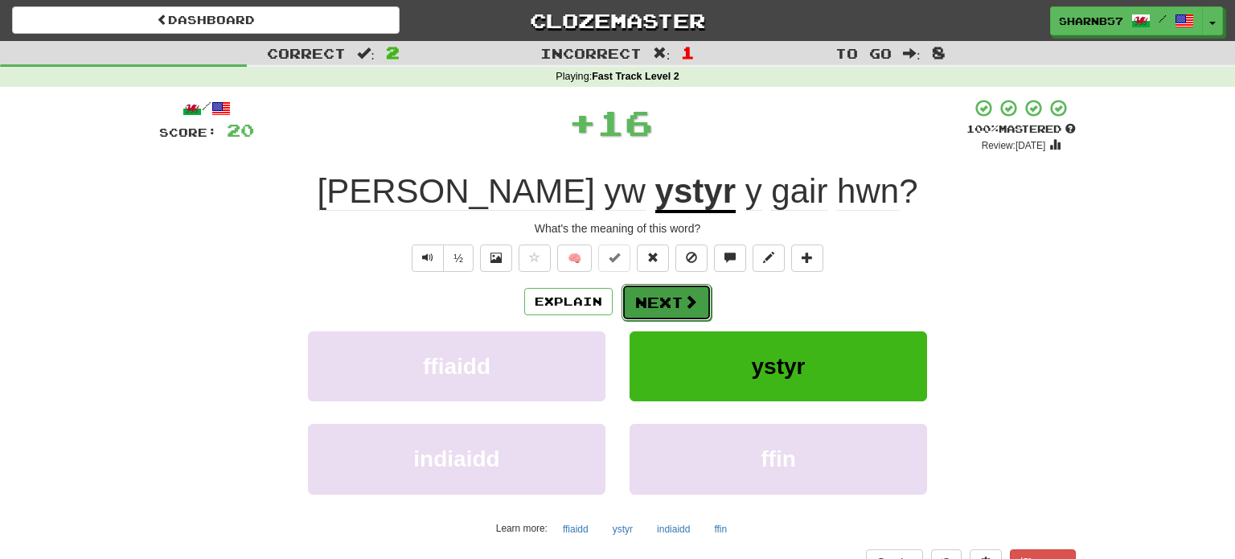
click at [663, 306] on button "Next" at bounding box center [667, 302] width 90 height 37
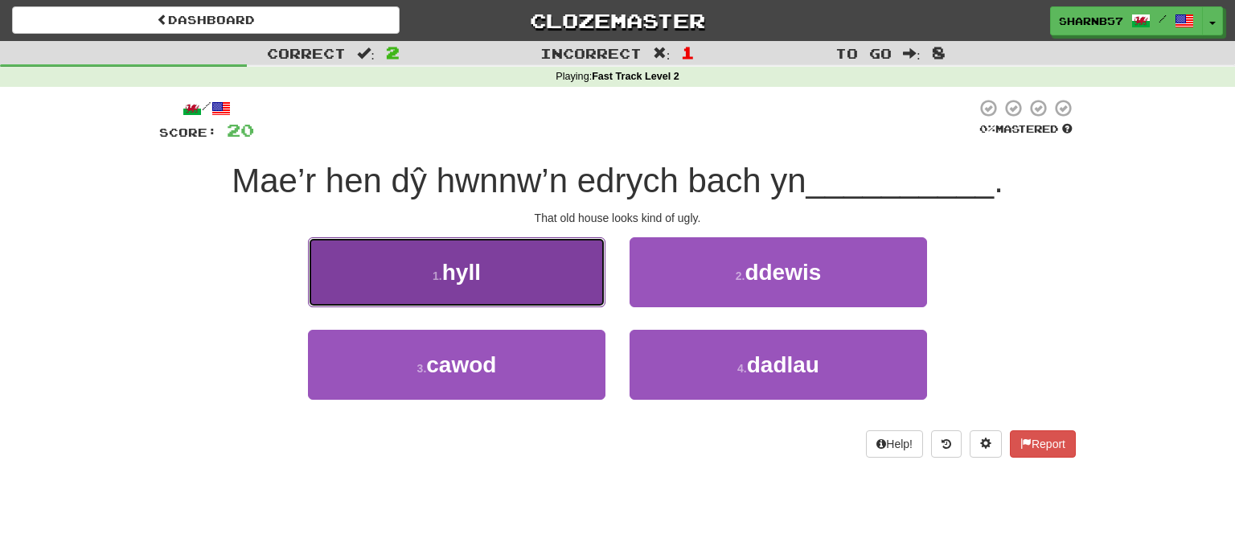
click at [546, 277] on button "1 . hyll" at bounding box center [457, 272] width 298 height 70
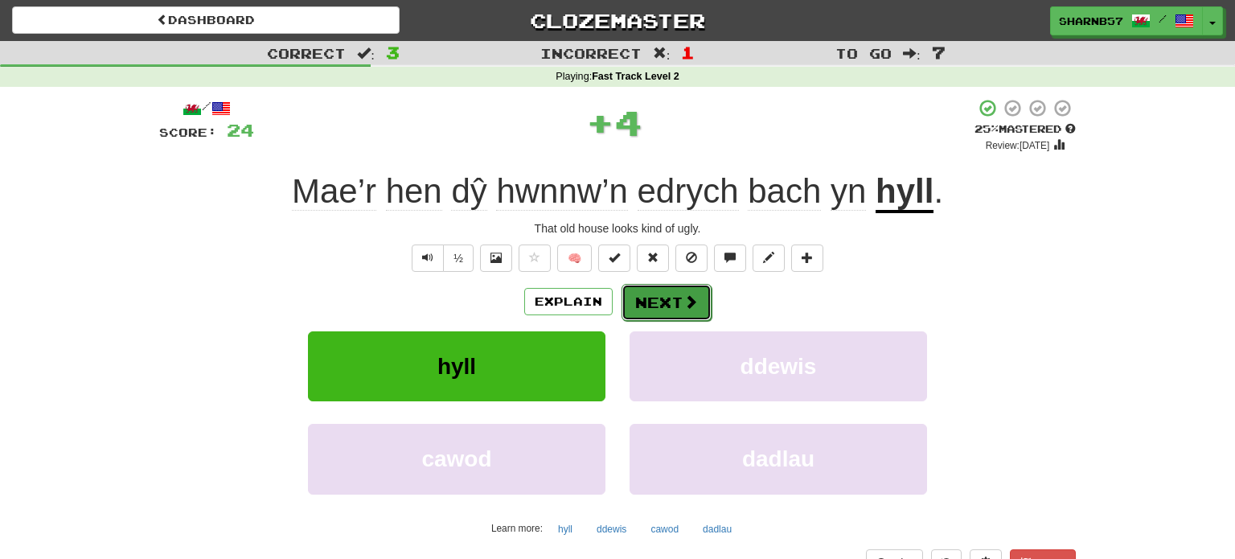
click at [668, 301] on button "Next" at bounding box center [667, 302] width 90 height 37
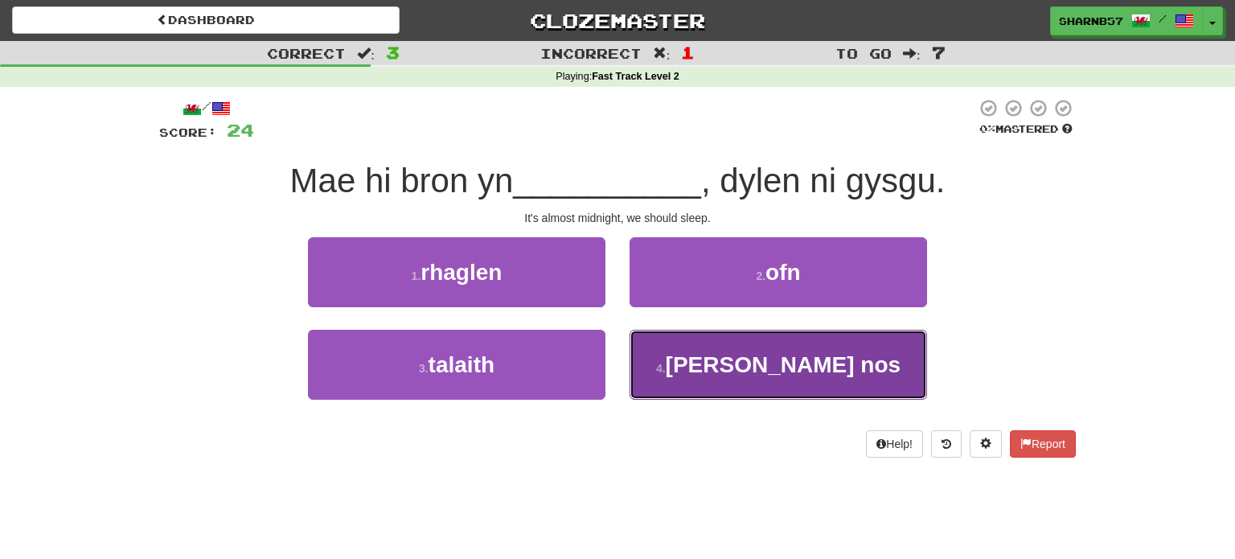
click at [713, 381] on button "4 . hanner nos" at bounding box center [779, 365] width 298 height 70
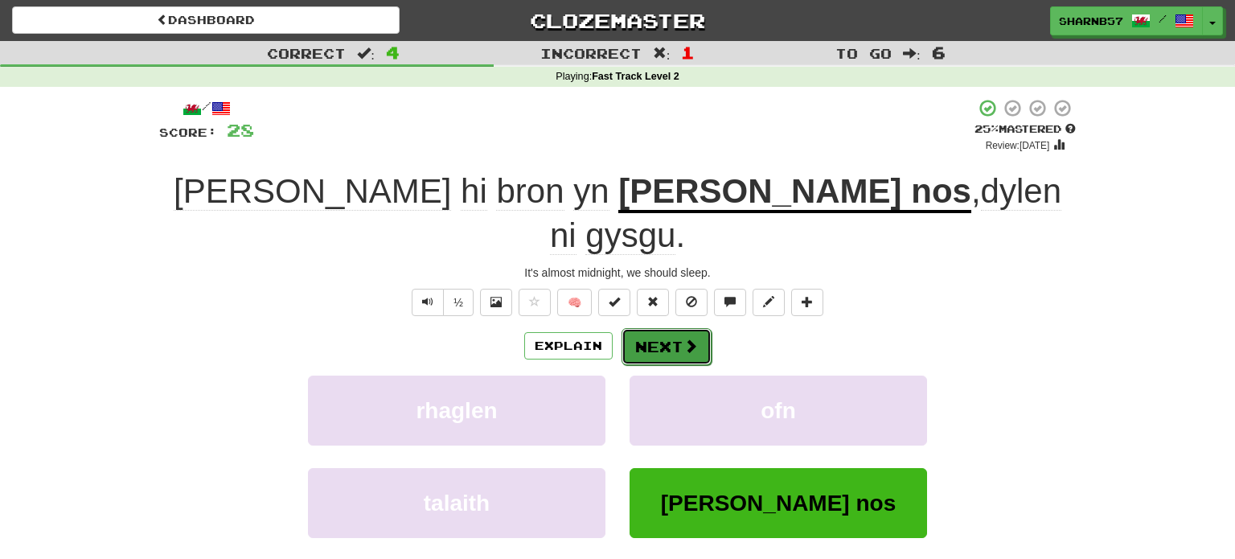
click at [659, 328] on button "Next" at bounding box center [667, 346] width 90 height 37
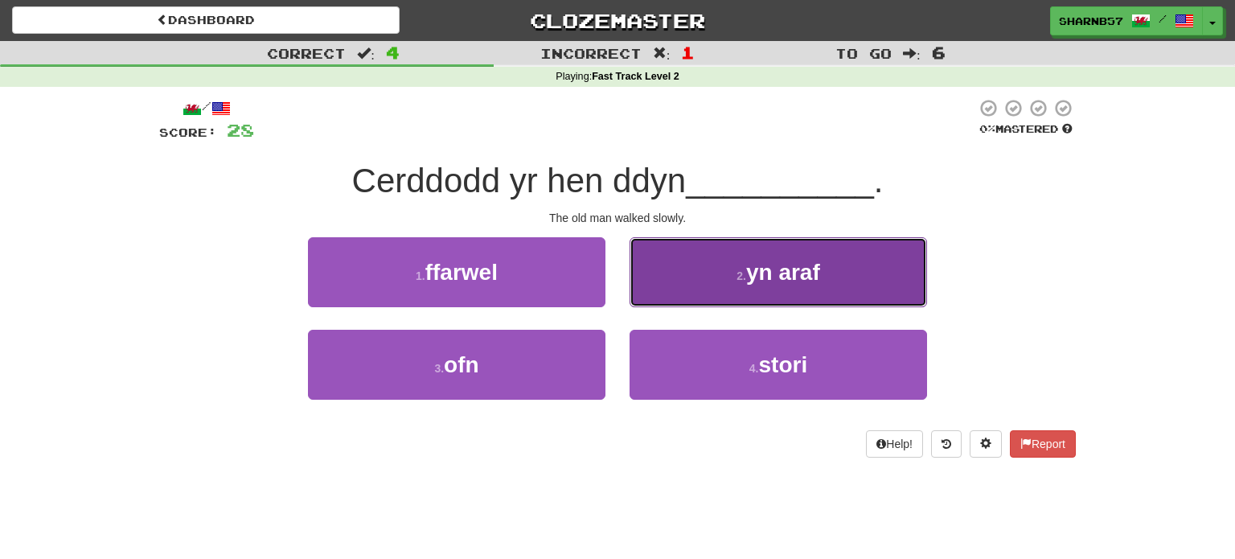
click at [712, 283] on button "2 . yn araf" at bounding box center [779, 272] width 298 height 70
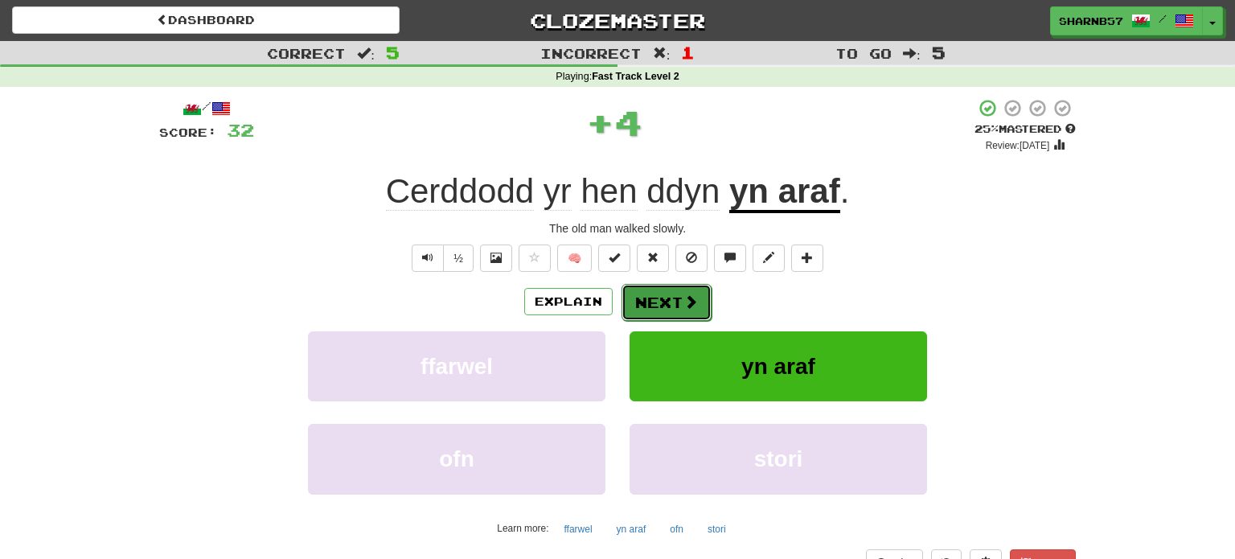
click at [668, 300] on button "Next" at bounding box center [667, 302] width 90 height 37
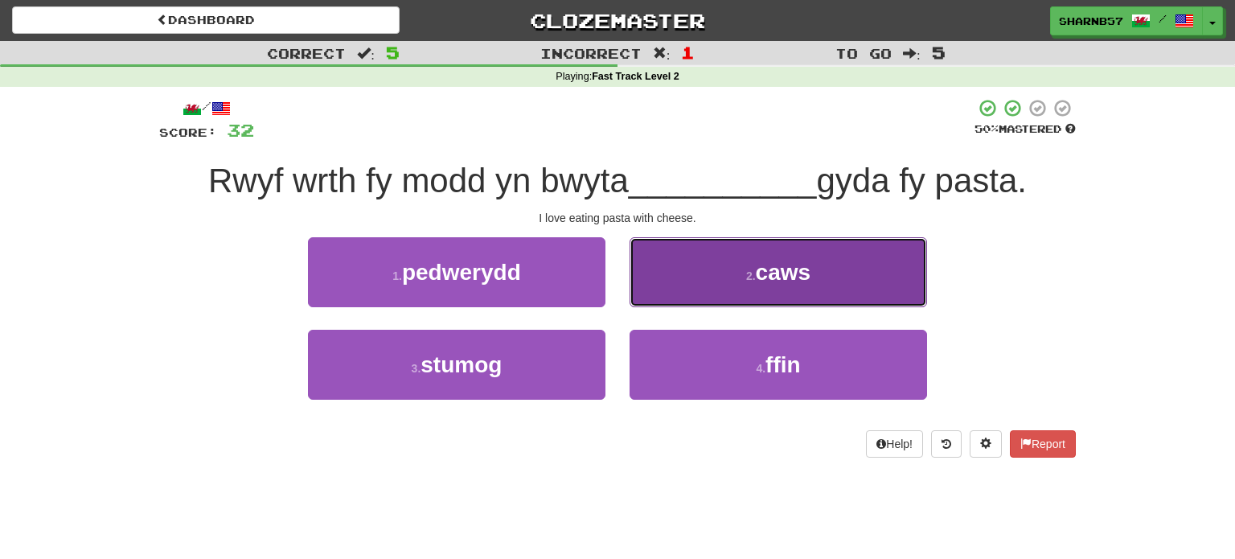
click at [702, 284] on button "2 . caws" at bounding box center [779, 272] width 298 height 70
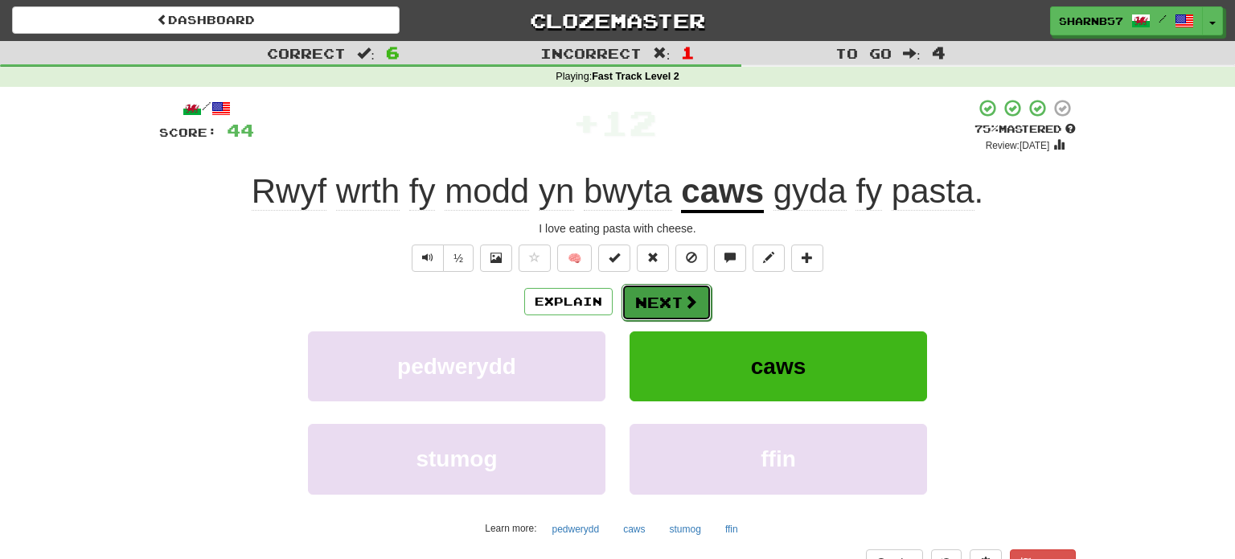
click at [678, 302] on button "Next" at bounding box center [667, 302] width 90 height 37
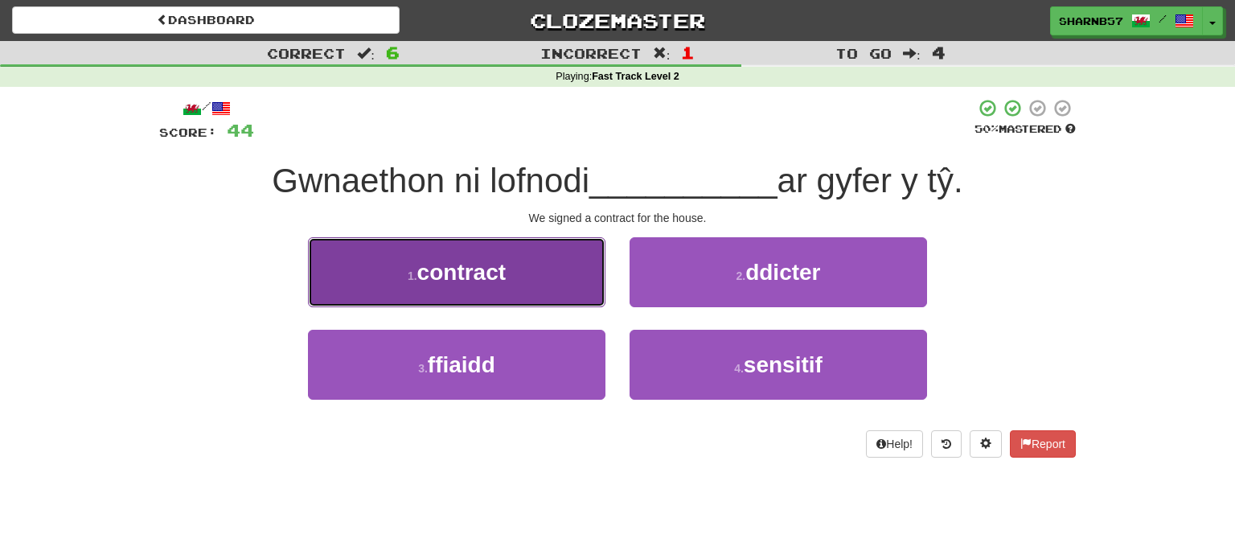
click at [544, 286] on button "1 . contract" at bounding box center [457, 272] width 298 height 70
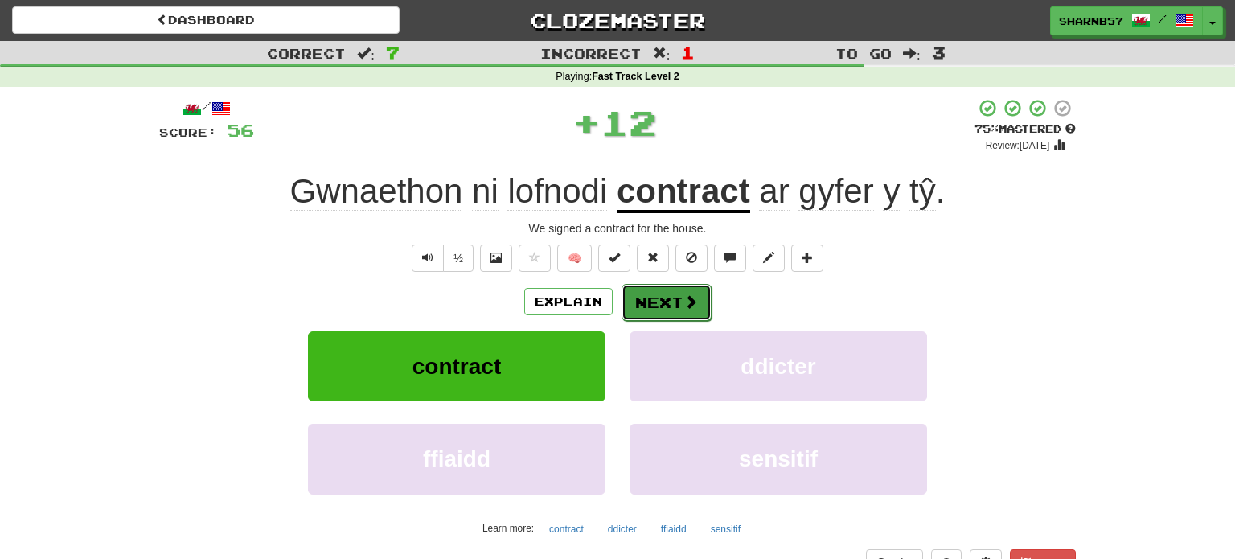
click at [663, 304] on button "Next" at bounding box center [667, 302] width 90 height 37
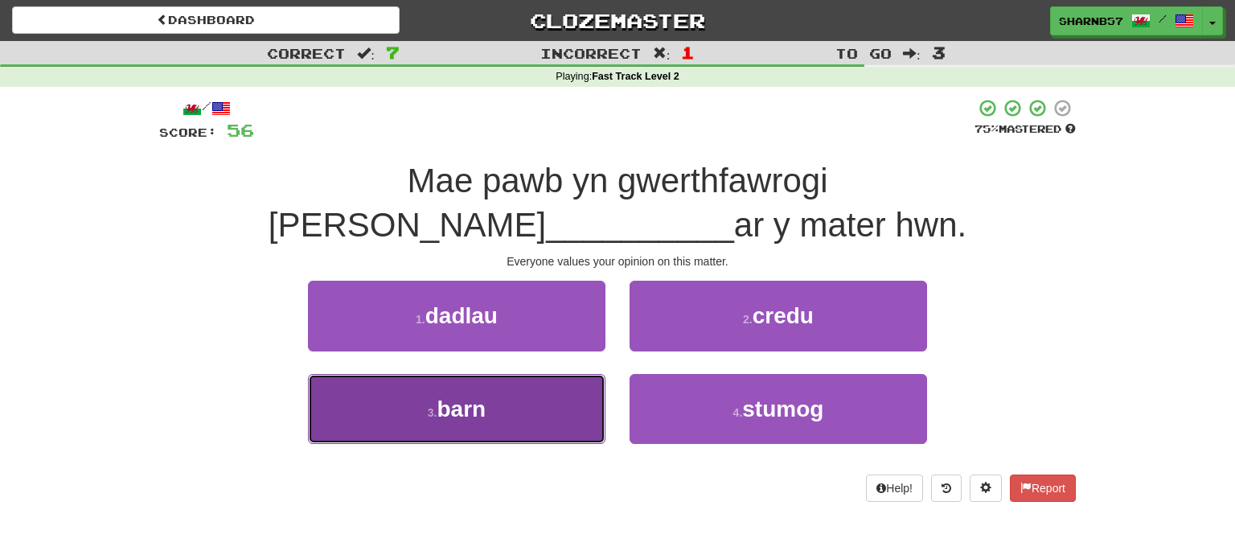
click at [573, 393] on button "3 . barn" at bounding box center [457, 409] width 298 height 70
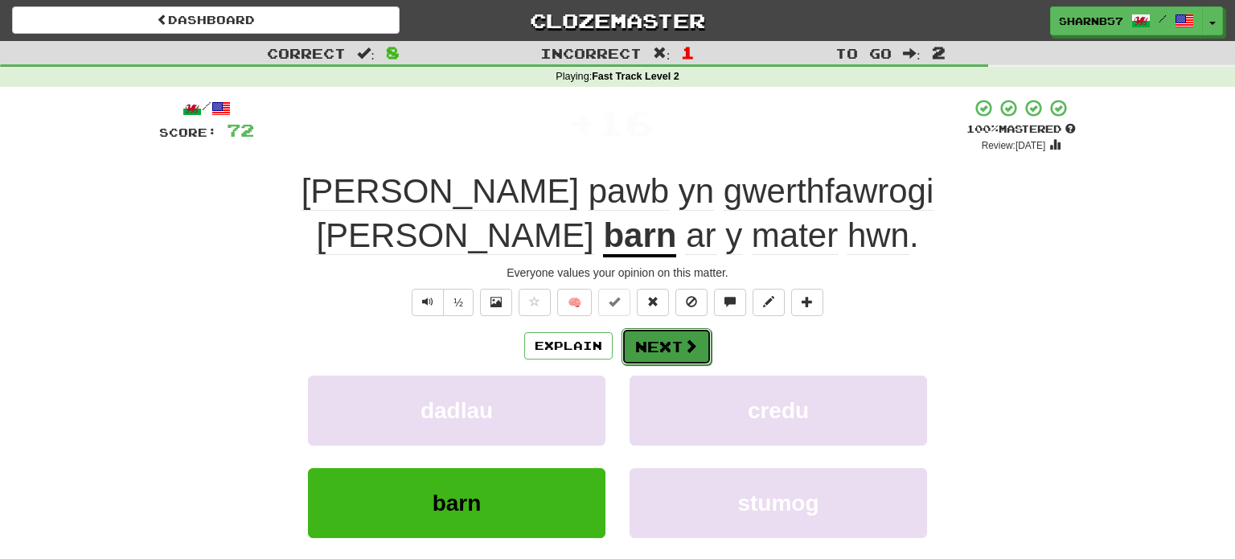
click at [667, 328] on button "Next" at bounding box center [667, 346] width 90 height 37
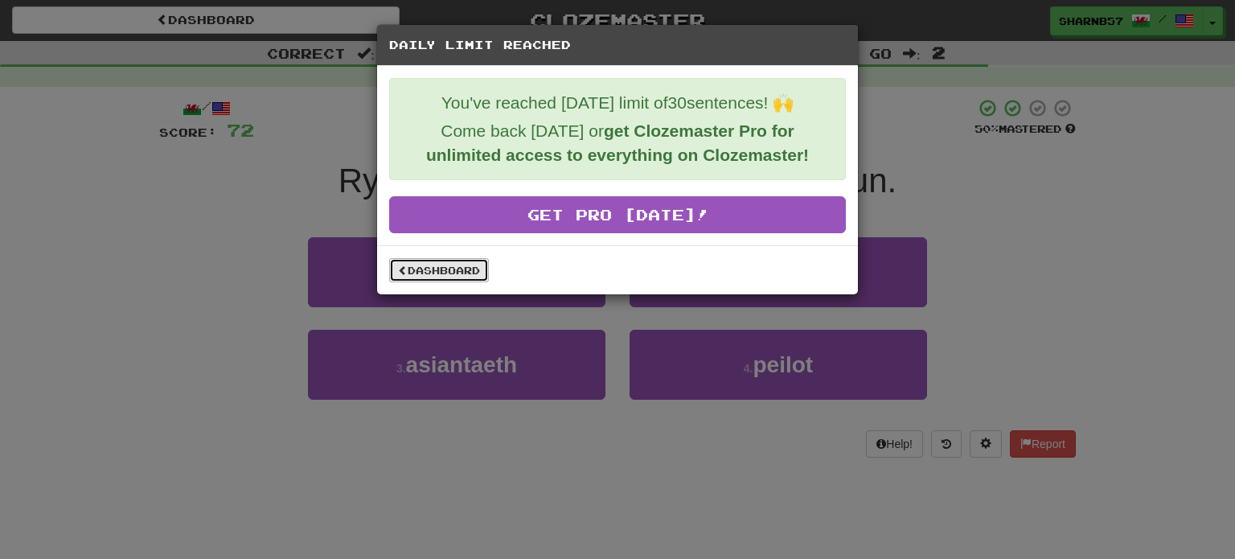
click at [464, 273] on link "Dashboard" at bounding box center [439, 270] width 100 height 24
